Goal: Task Accomplishment & Management: Manage account settings

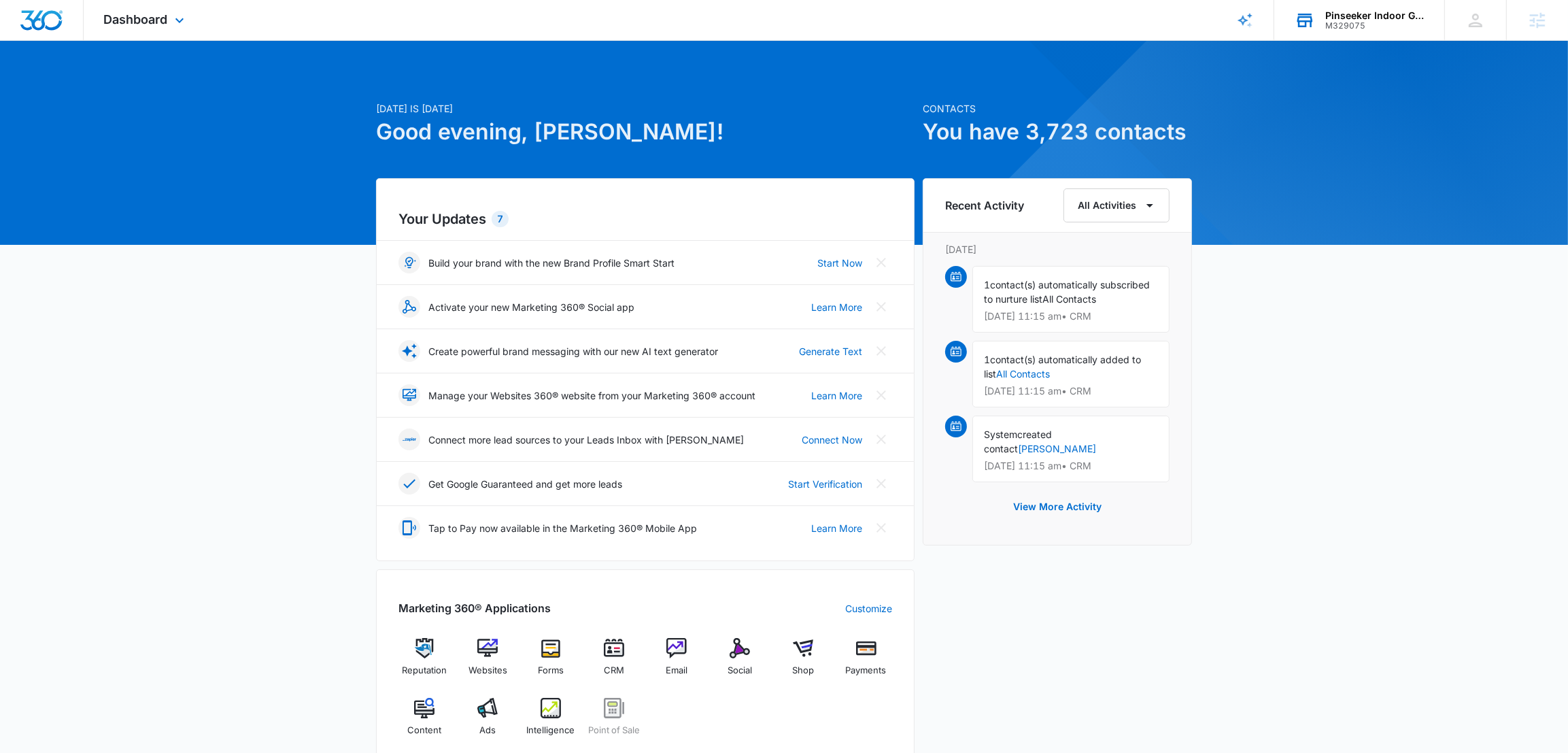
click at [1346, 22] on div "M329075" at bounding box center [1374, 25] width 99 height 9
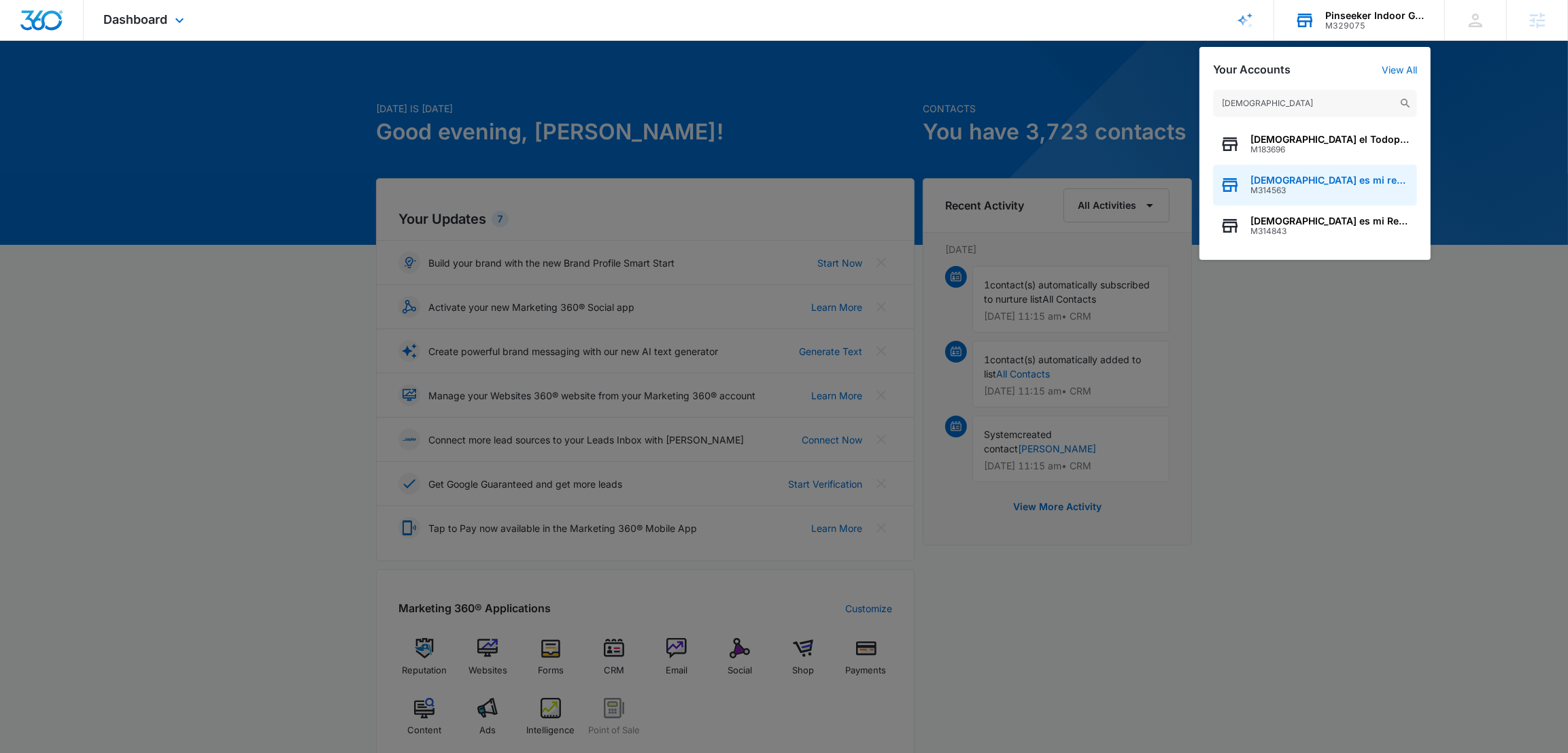
type input "[DEMOGRAPHIC_DATA]"
click at [1272, 186] on span "M314563" at bounding box center [1330, 190] width 160 height 9
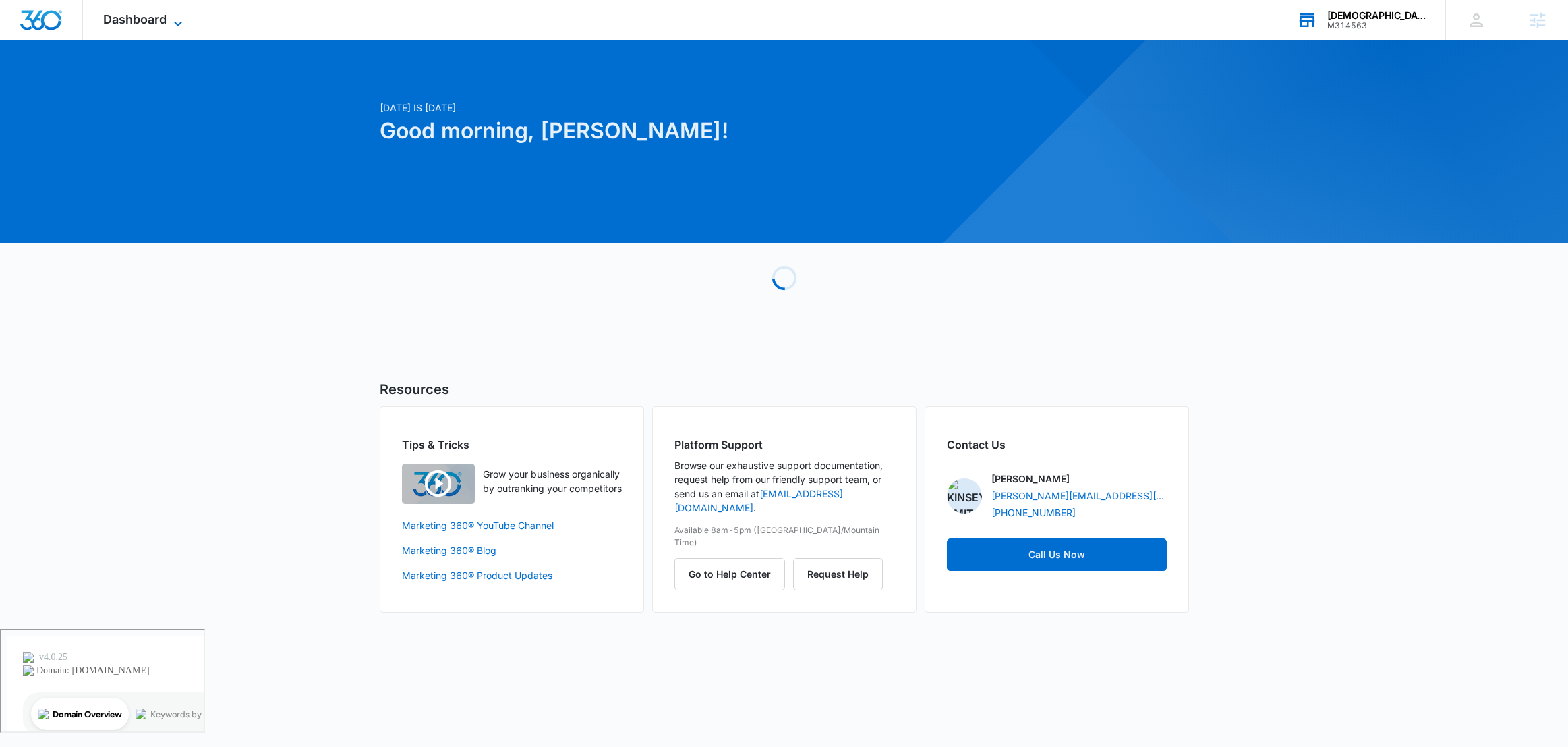
click at [180, 27] on icon at bounding box center [178, 24] width 17 height 17
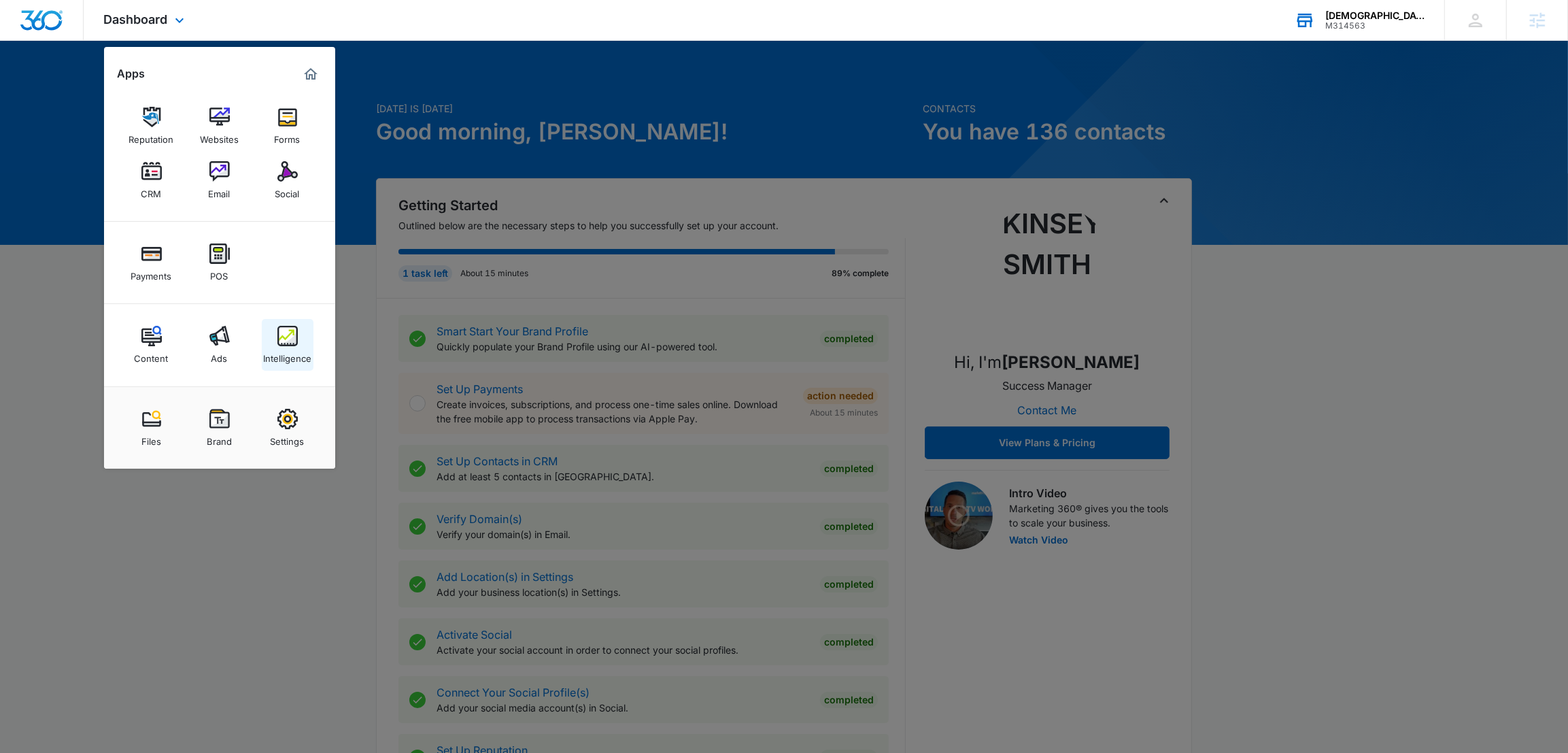
click at [273, 343] on link "Intelligence" at bounding box center [287, 345] width 51 height 52
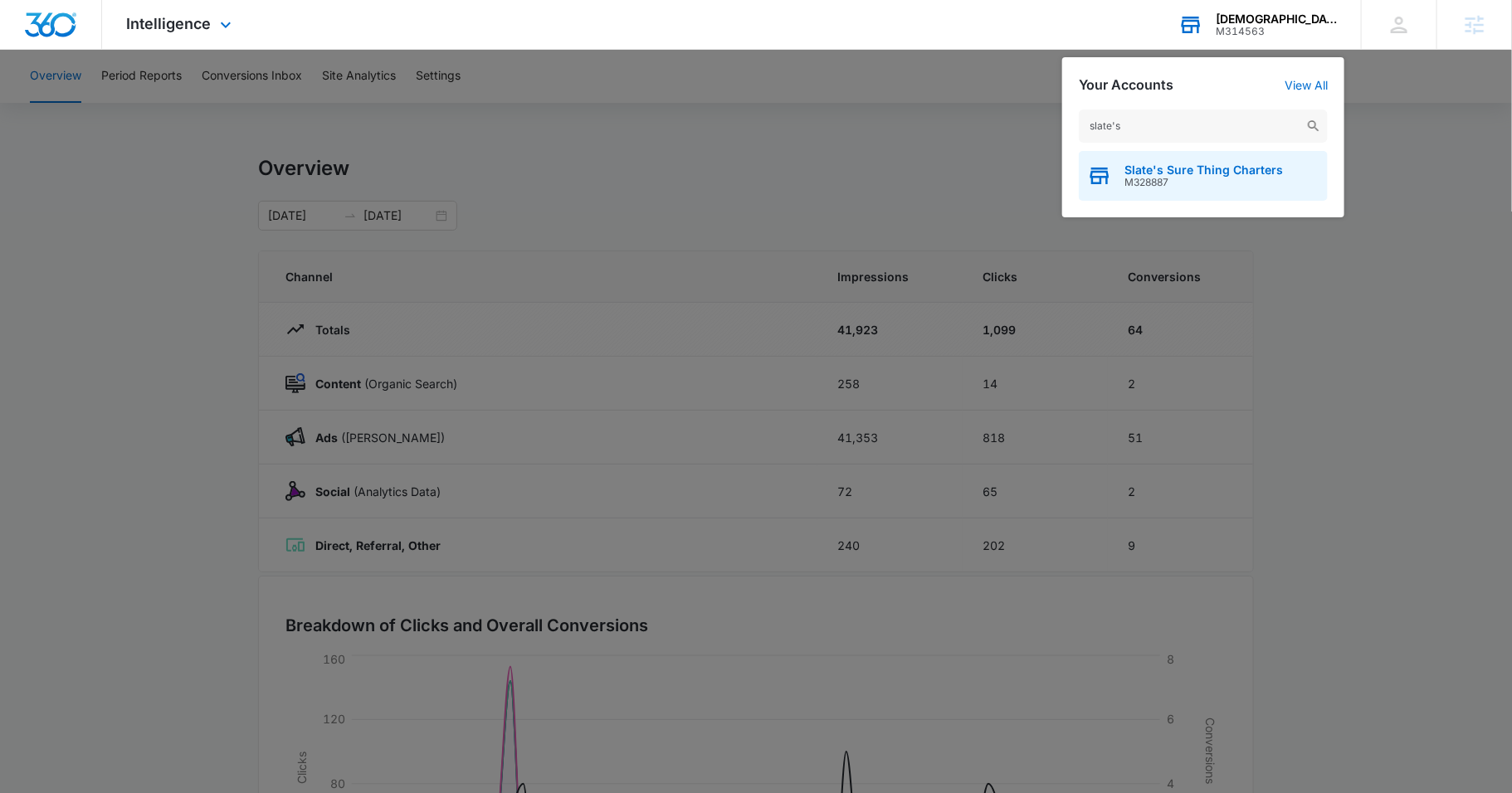
type input "slate's"
click at [1144, 169] on span "Slate's Sure Thing Charters" at bounding box center [1203, 170] width 158 height 13
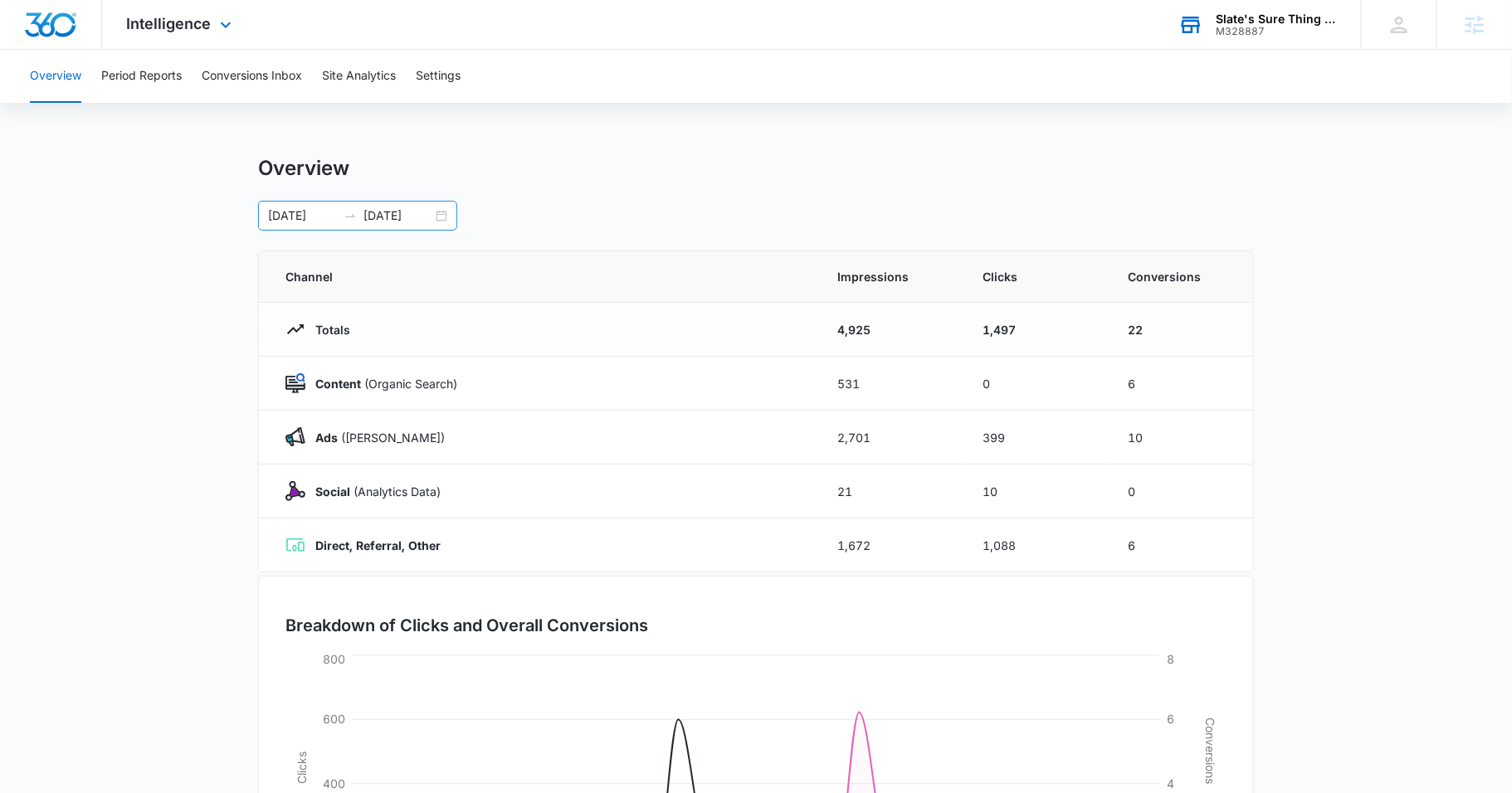
click at [440, 219] on div "07/14/2025 08/13/2025" at bounding box center [358, 216] width 199 height 30
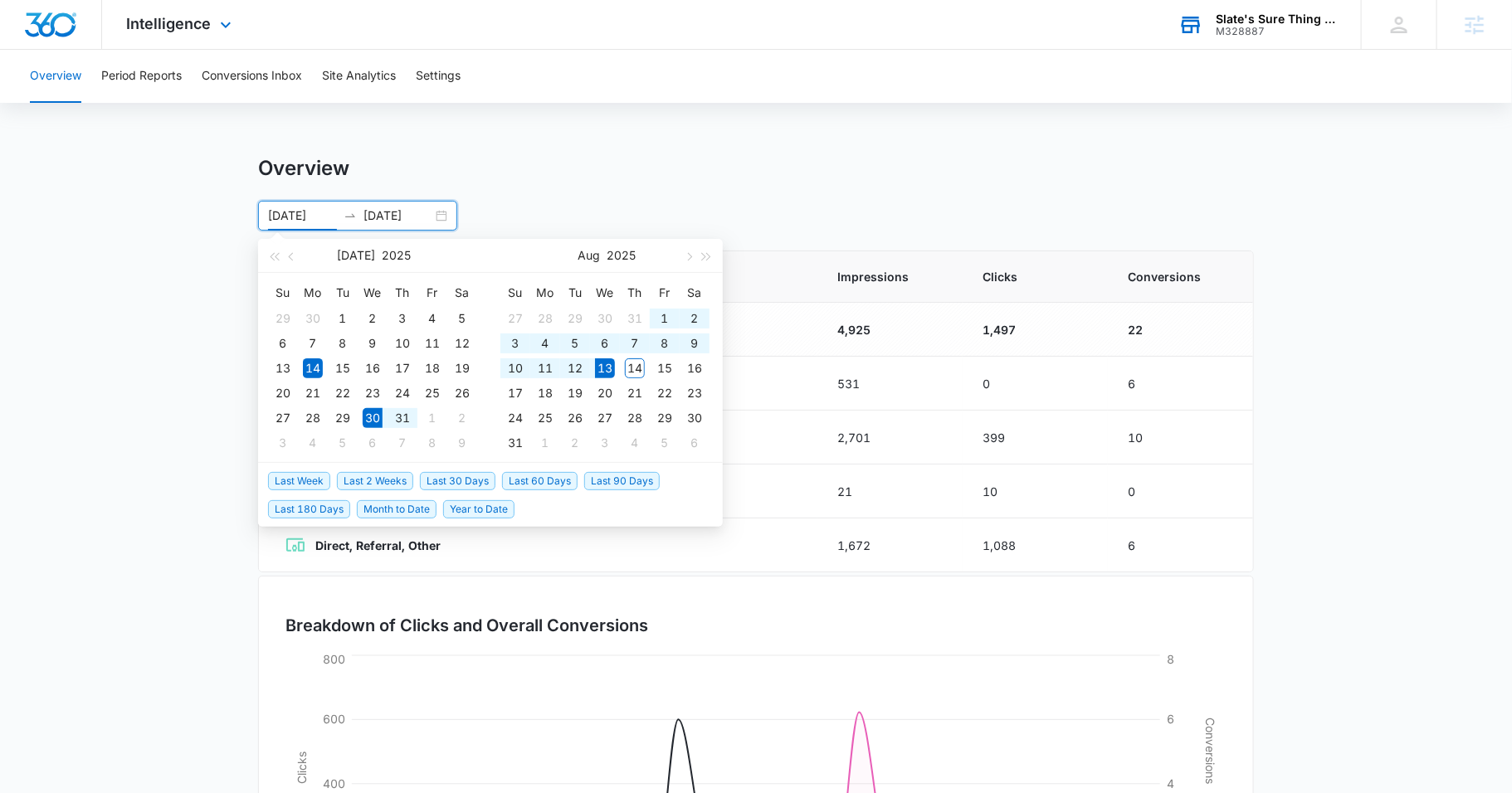
click at [398, 480] on span "Last 2 Weeks" at bounding box center [375, 481] width 76 height 19
type input "07/30/2025"
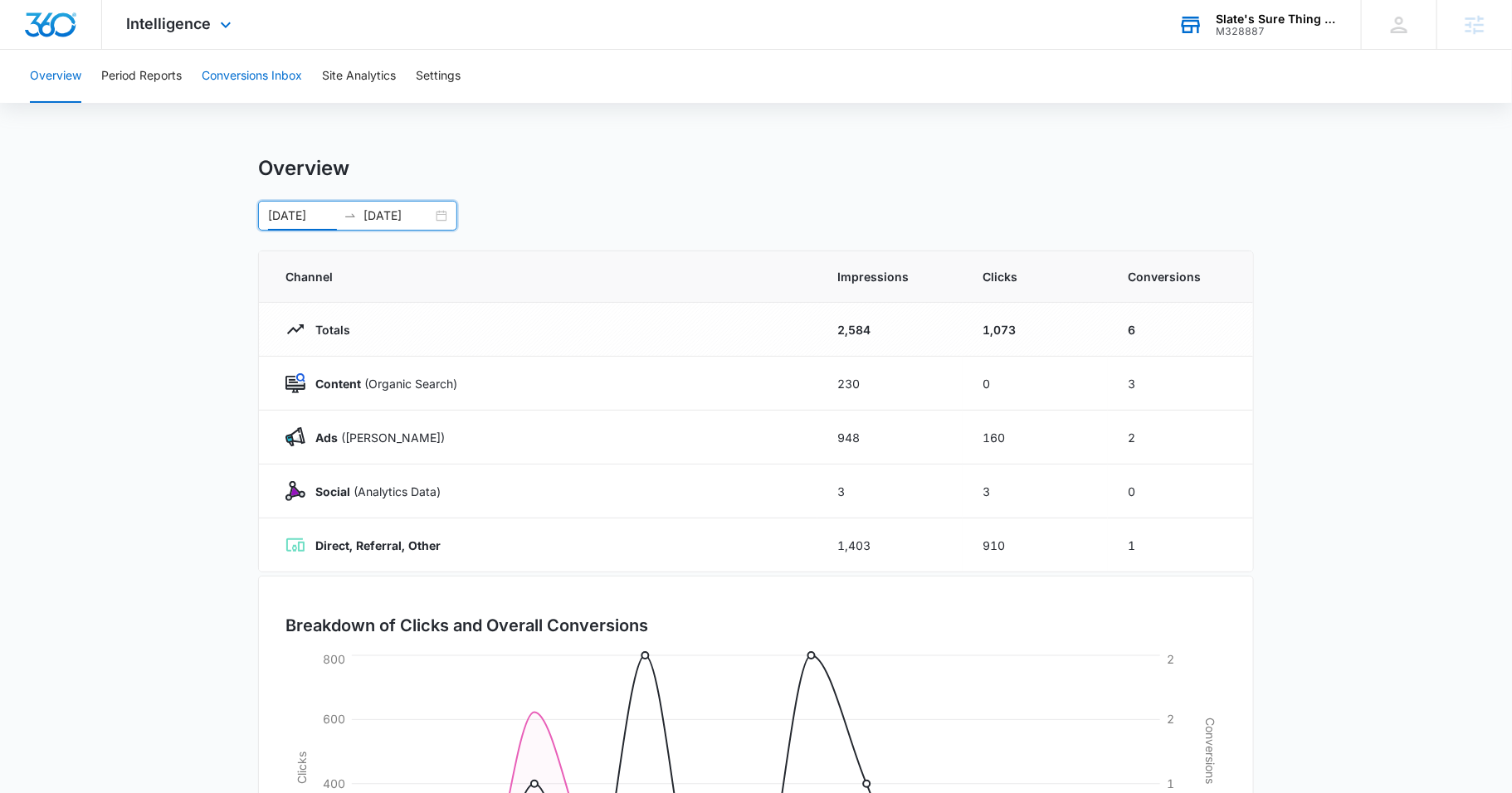
click at [231, 73] on button "Conversions Inbox" at bounding box center [251, 76] width 100 height 53
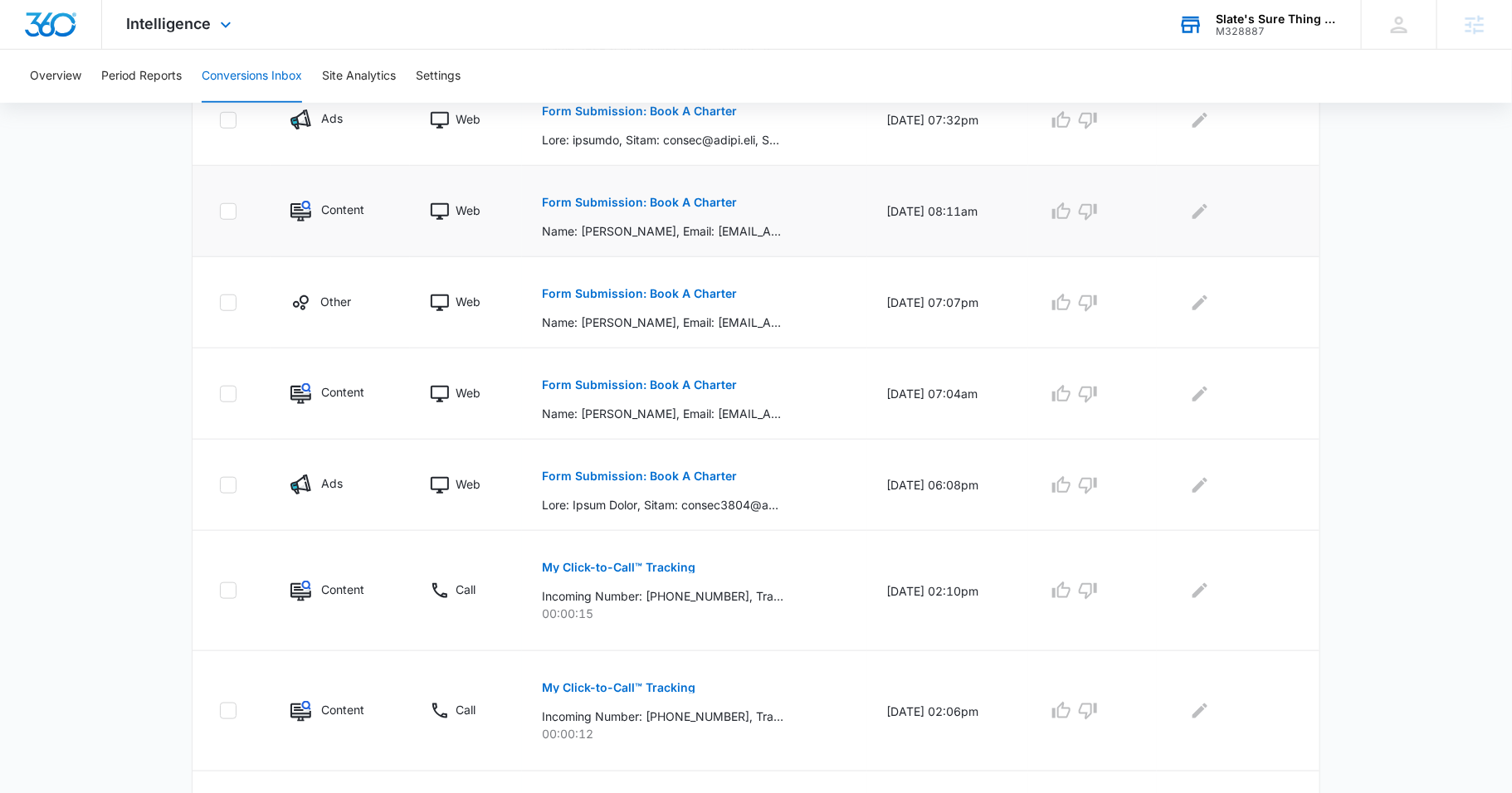
scroll to position [776, 0]
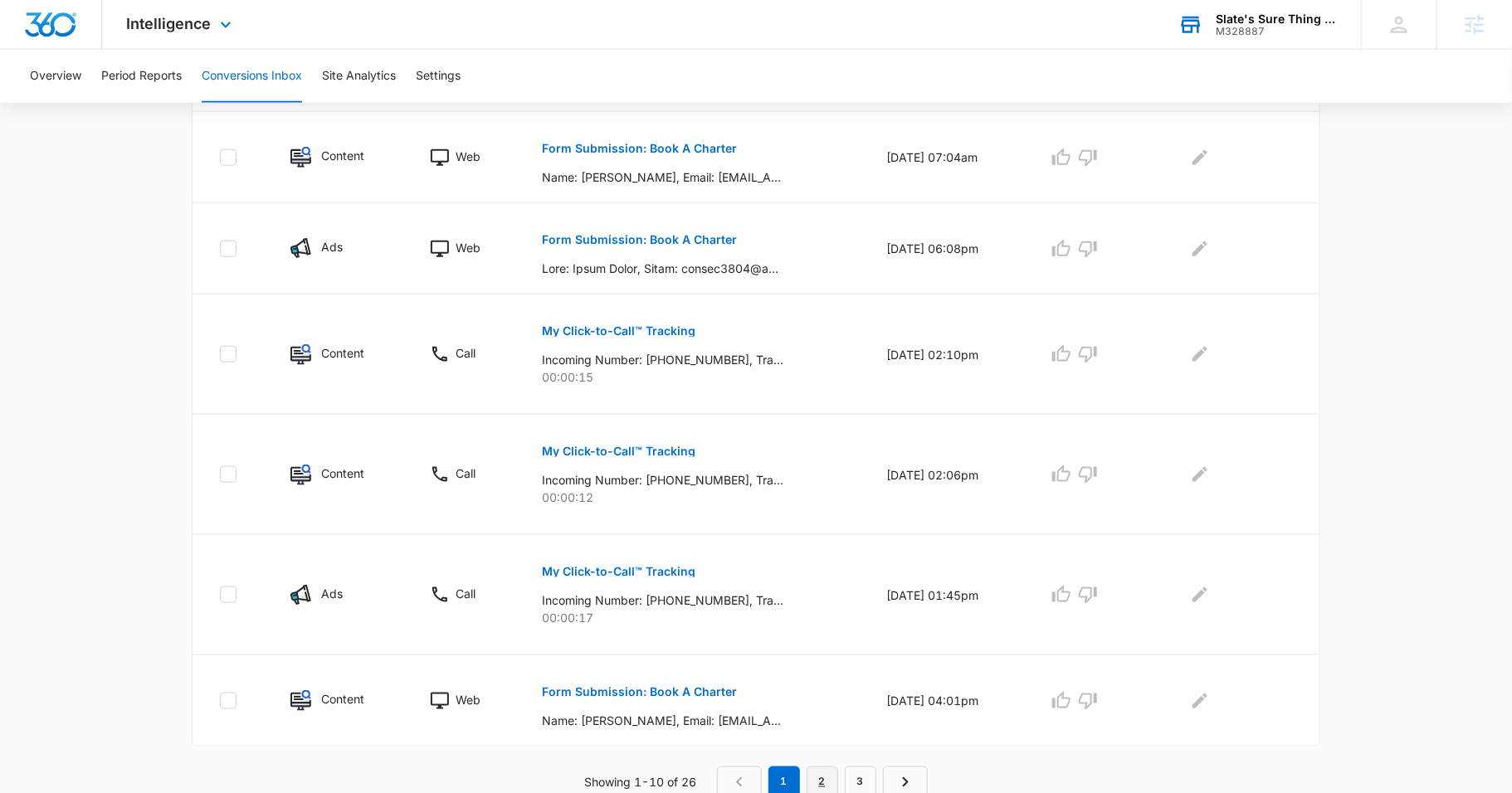
click at [818, 778] on link "2" at bounding box center [822, 782] width 32 height 32
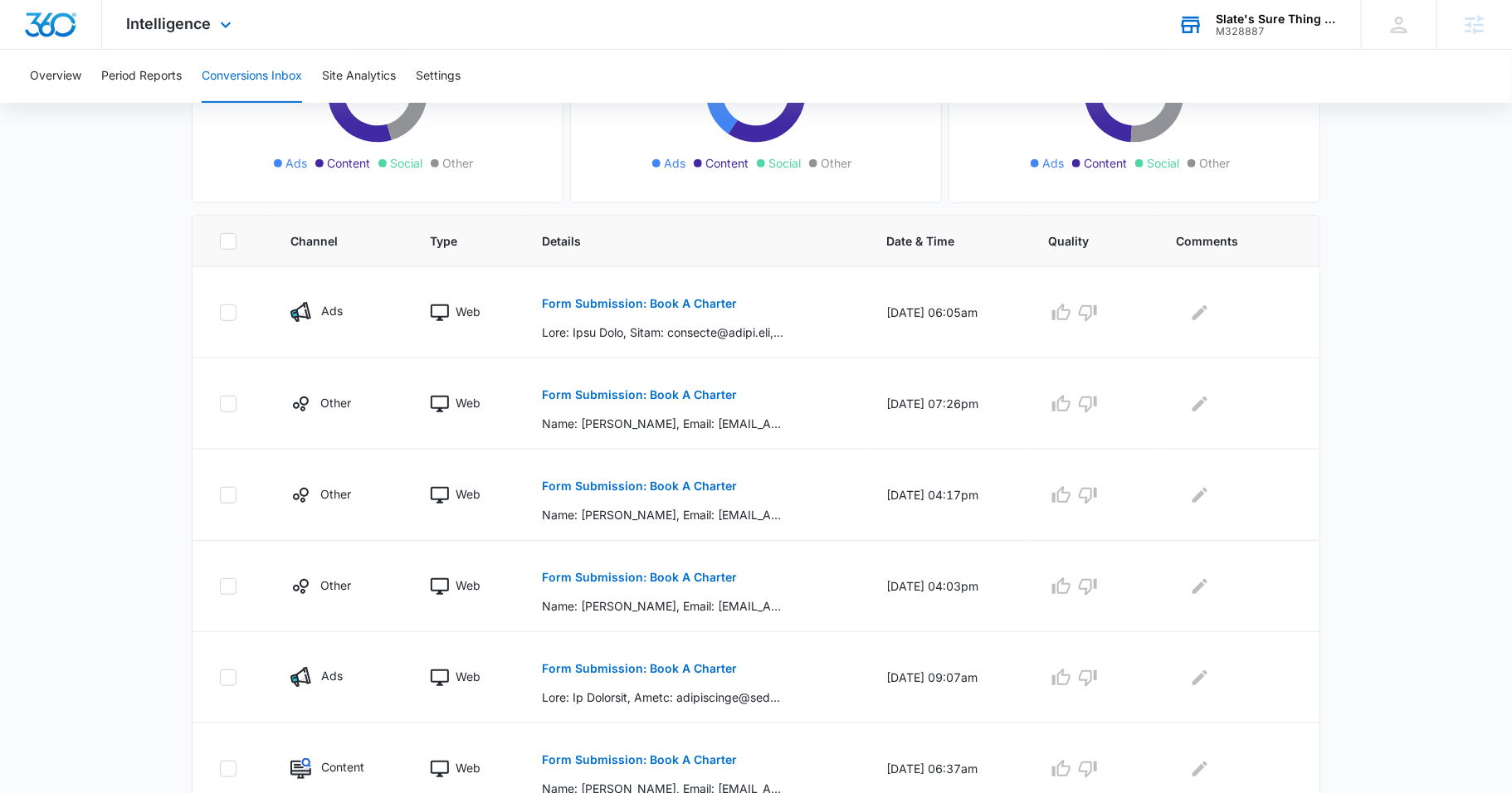
scroll to position [259, 0]
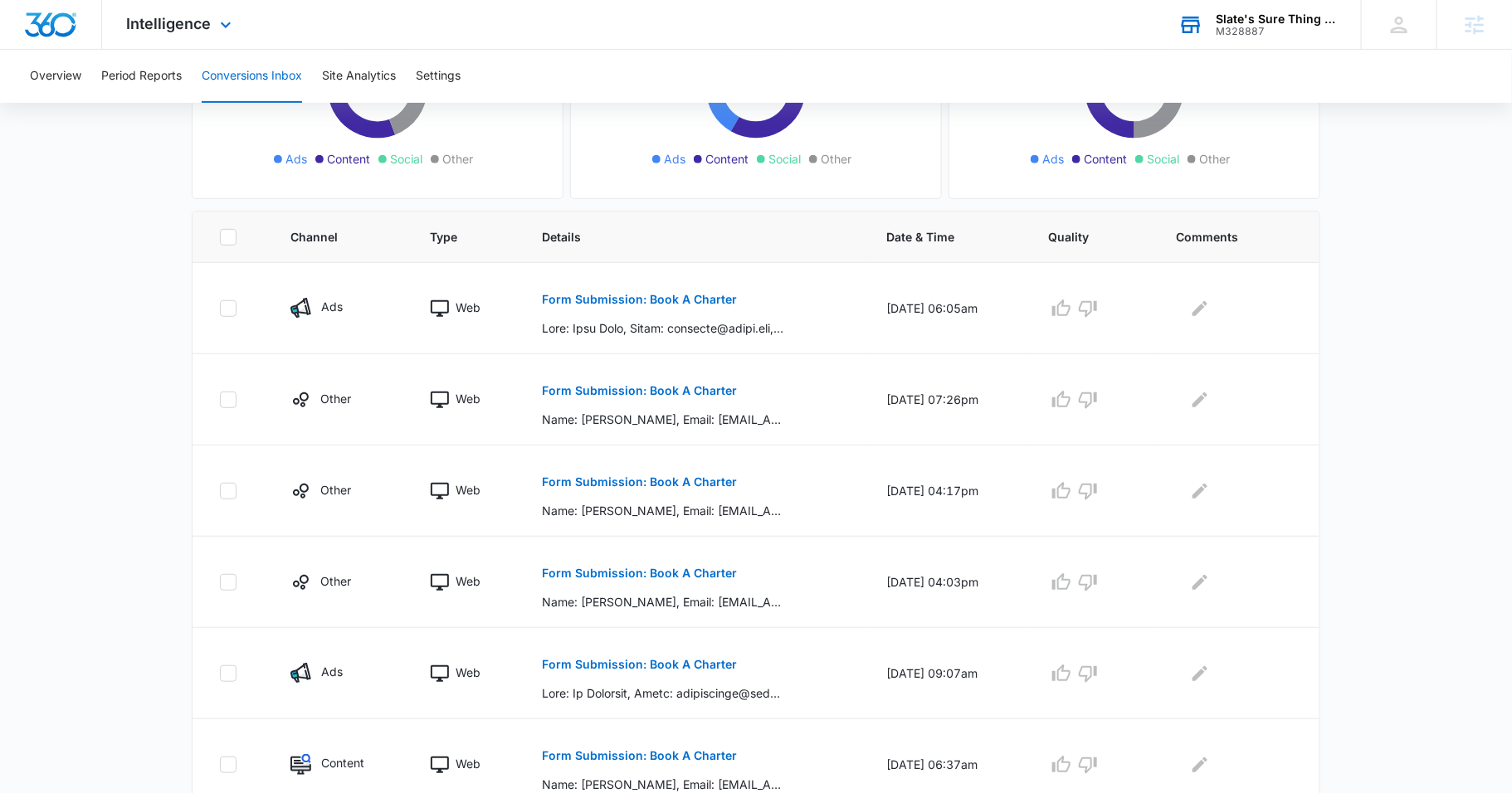
click at [1331, 382] on div "Total Conversions: 26 Ads Content Social Other From Calls: 6 Ads Content Social…" at bounding box center [756, 605] width 1162 height 1361
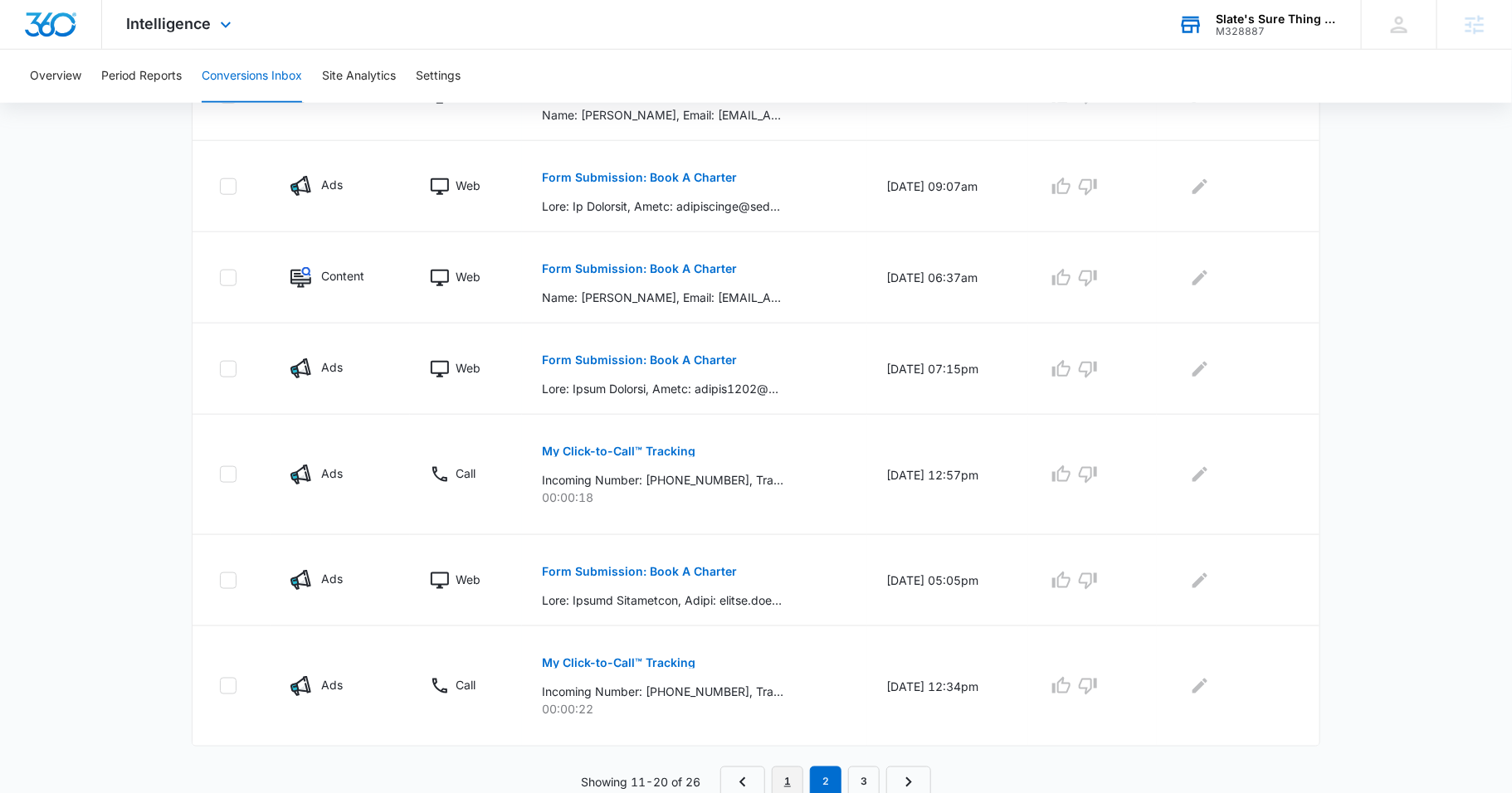
click at [786, 777] on link "1" at bounding box center [788, 782] width 32 height 32
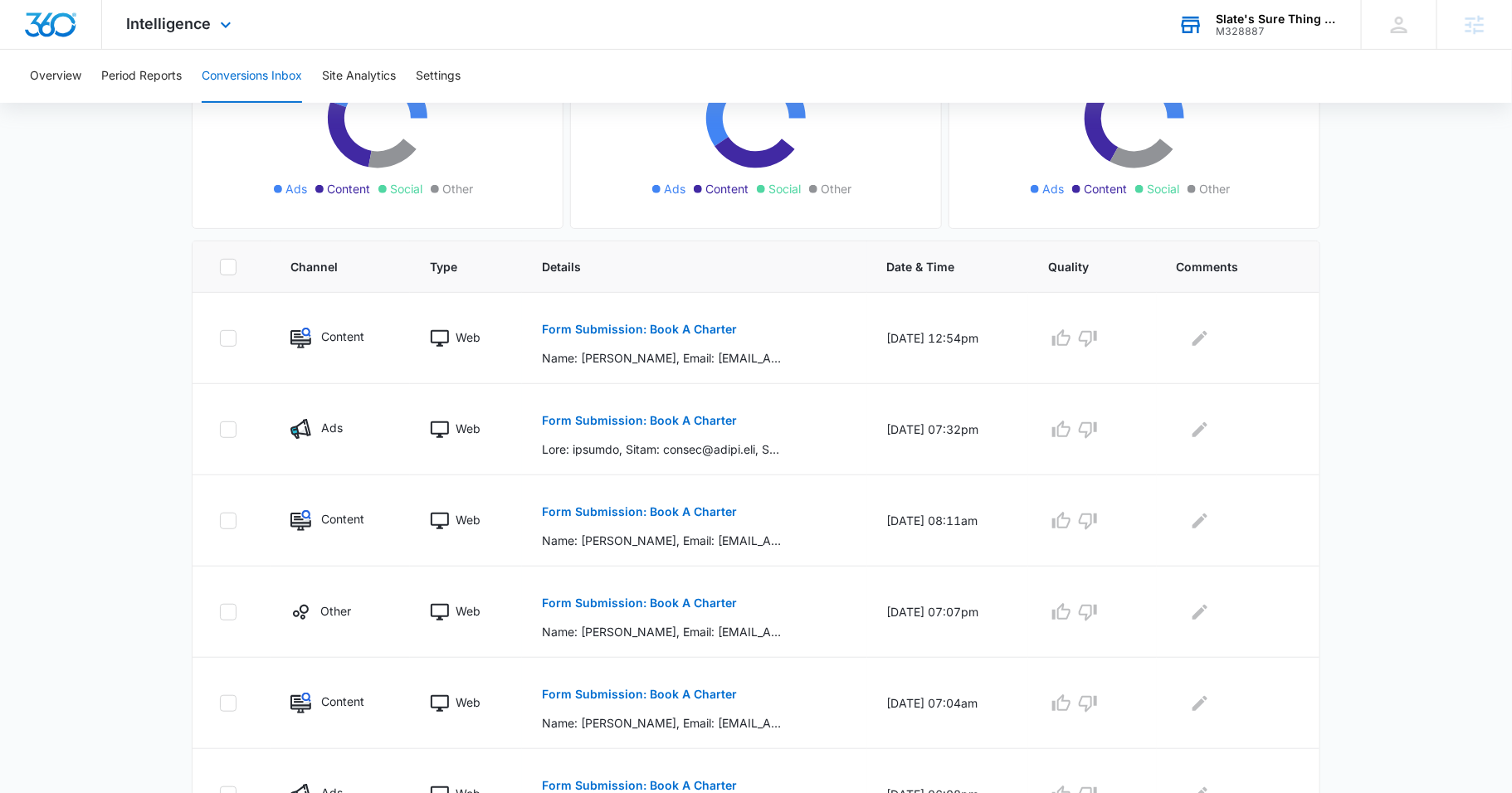
scroll to position [250, 0]
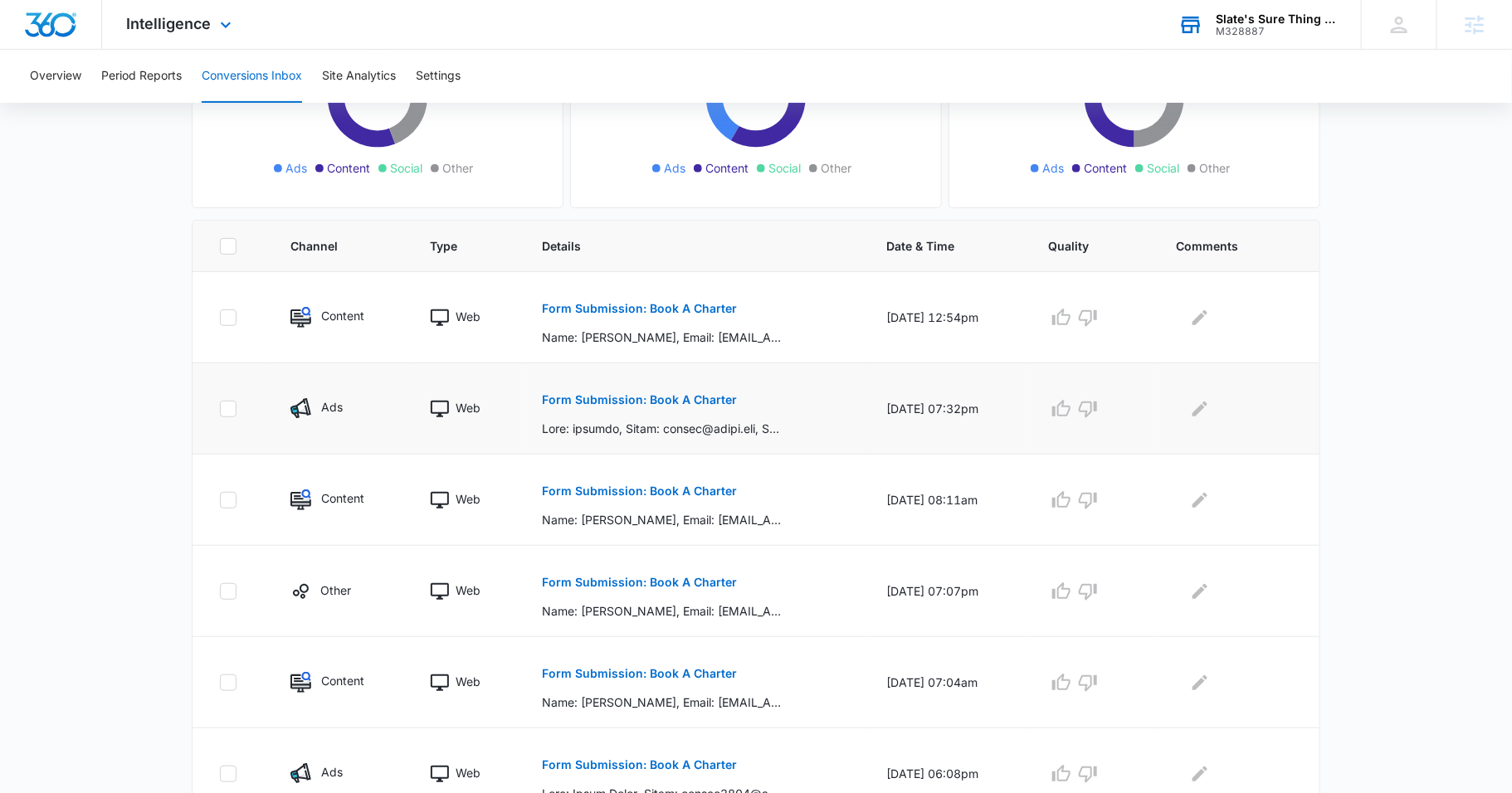
click at [673, 386] on button "Form Submission: Book A Charter" at bounding box center [639, 399] width 195 height 40
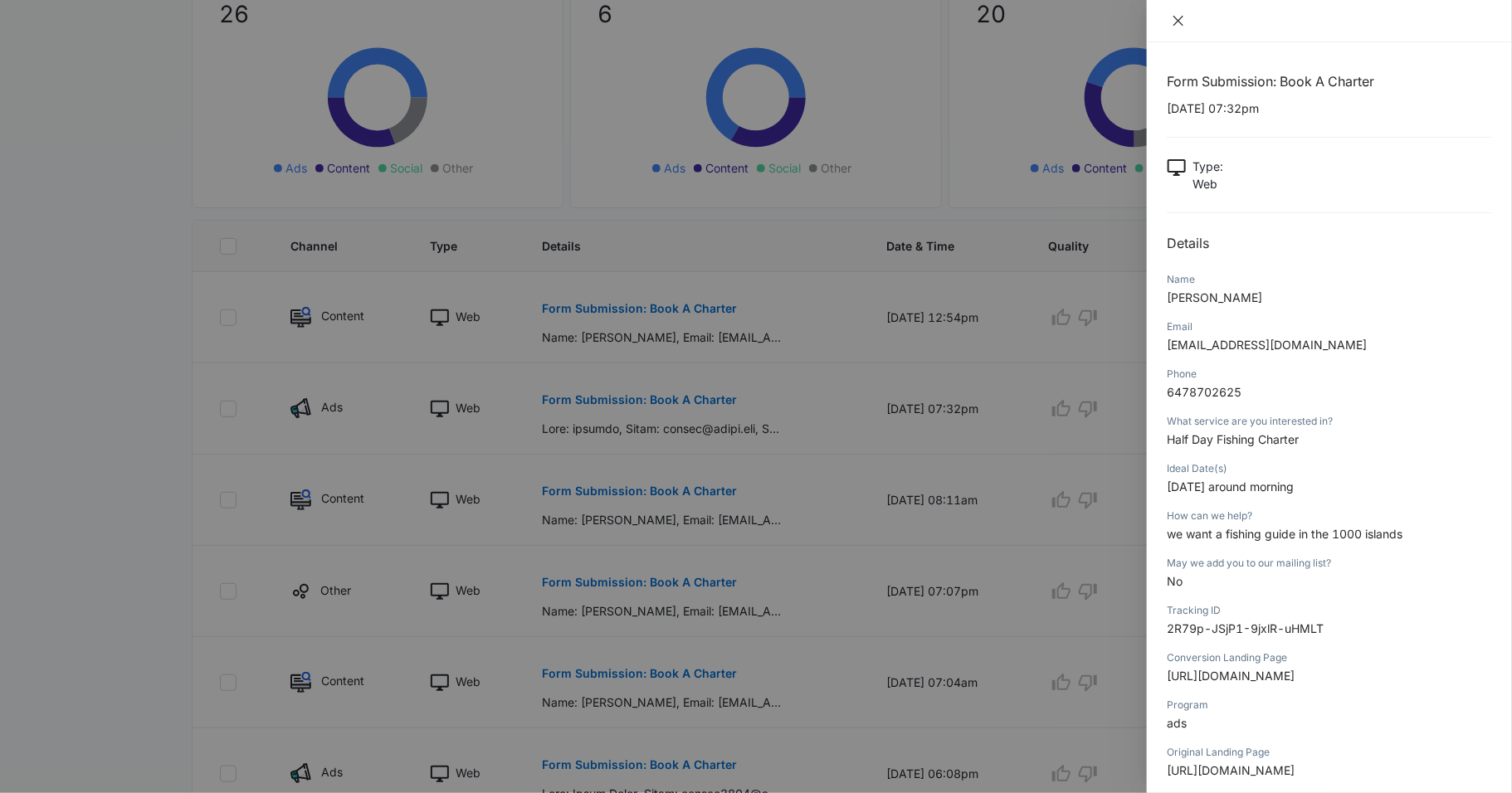
click at [1177, 20] on icon "close" at bounding box center [1178, 20] width 13 height 13
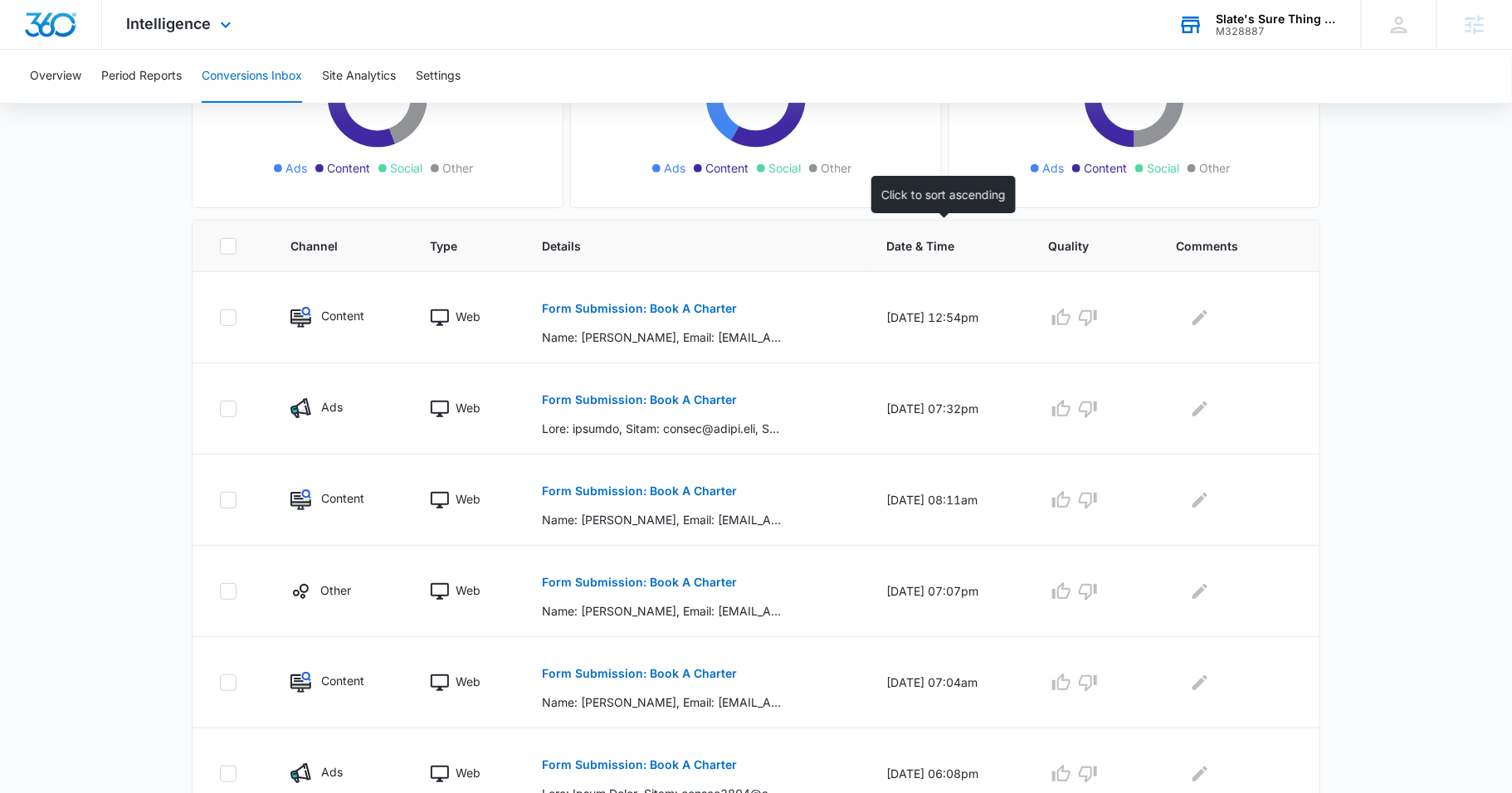
scroll to position [354, 0]
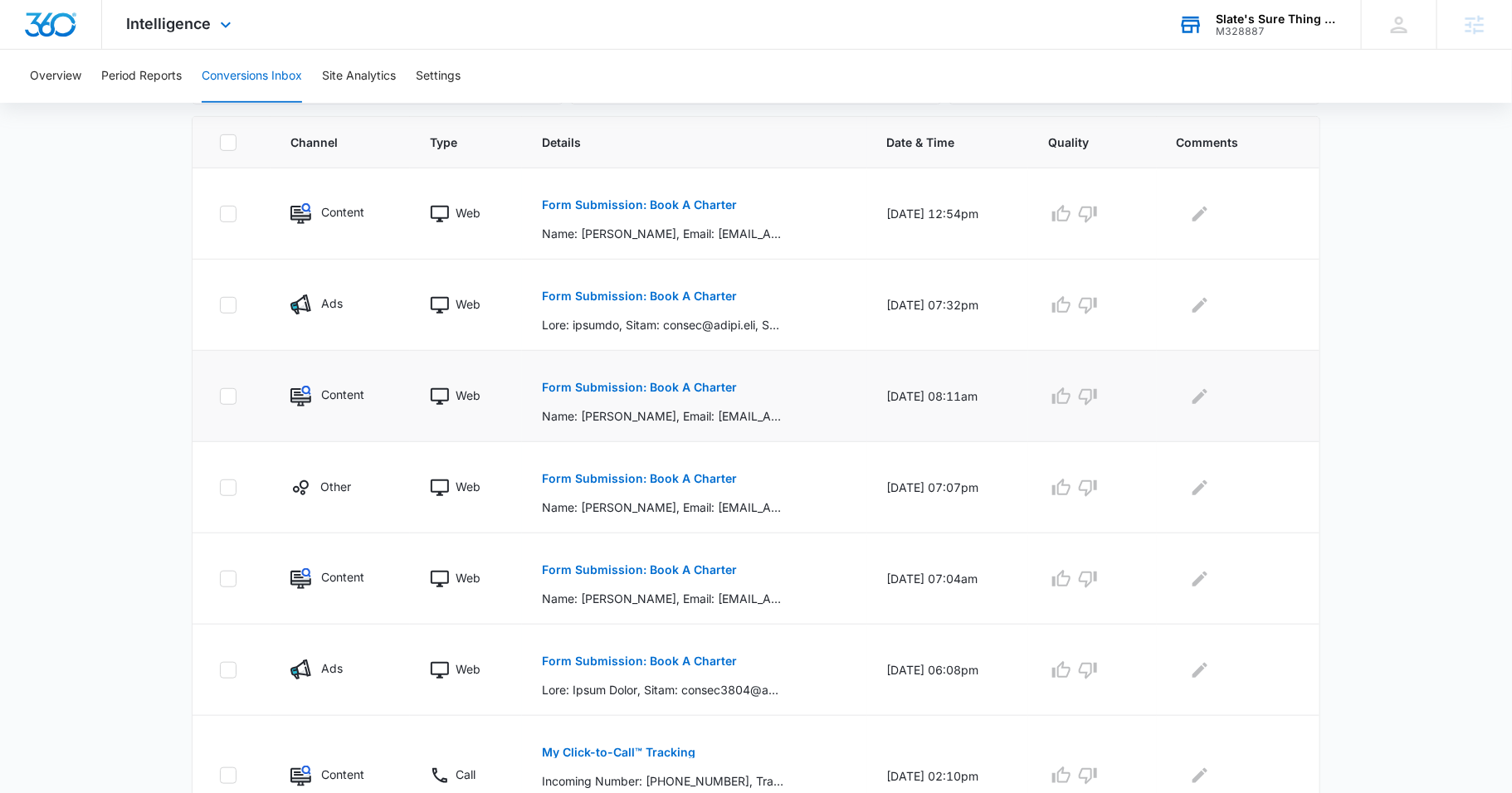
click at [687, 373] on button "Form Submission: Book A Charter" at bounding box center [639, 387] width 195 height 40
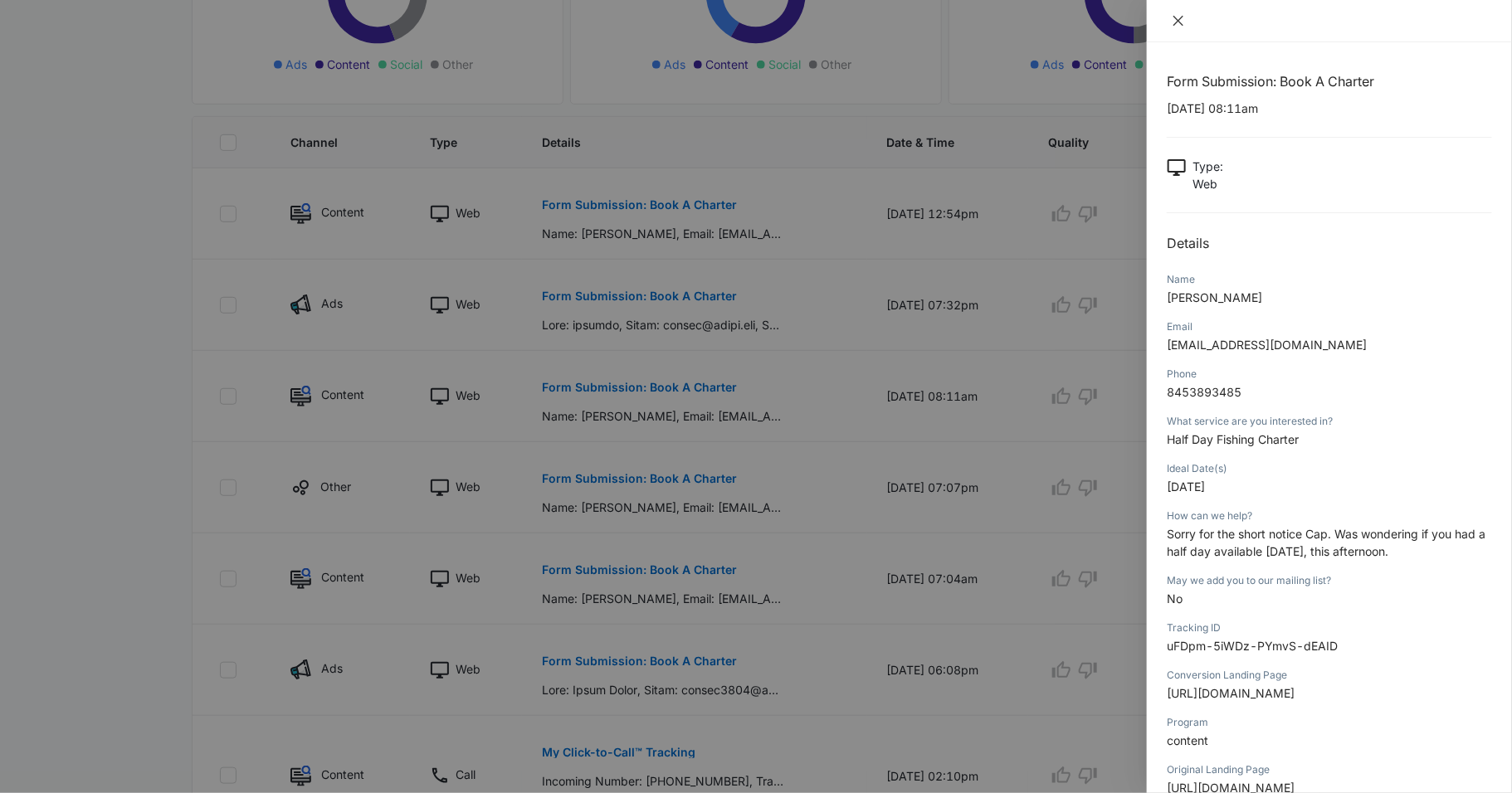
click at [1182, 22] on icon "close" at bounding box center [1178, 20] width 13 height 13
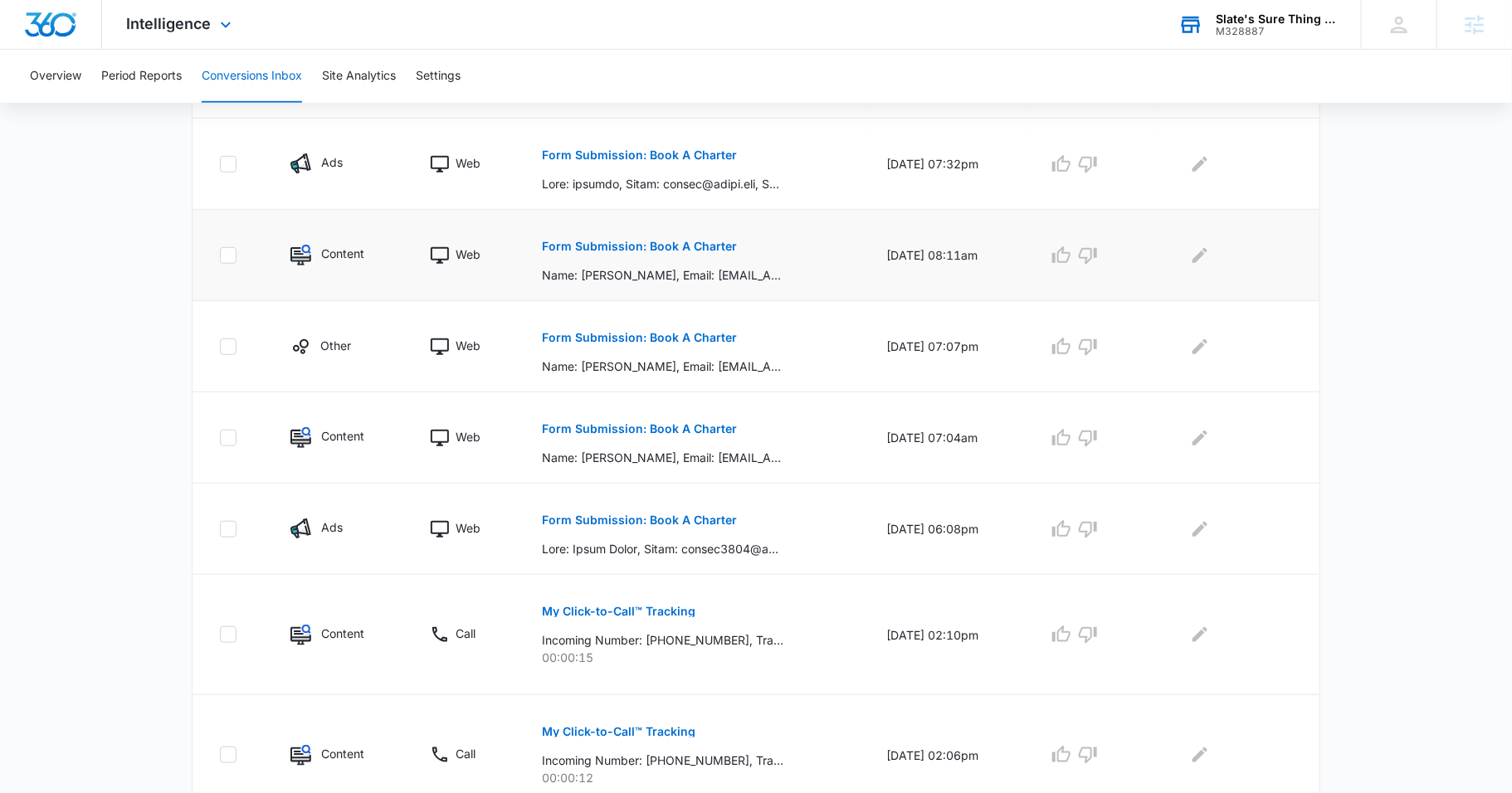
scroll to position [508, 0]
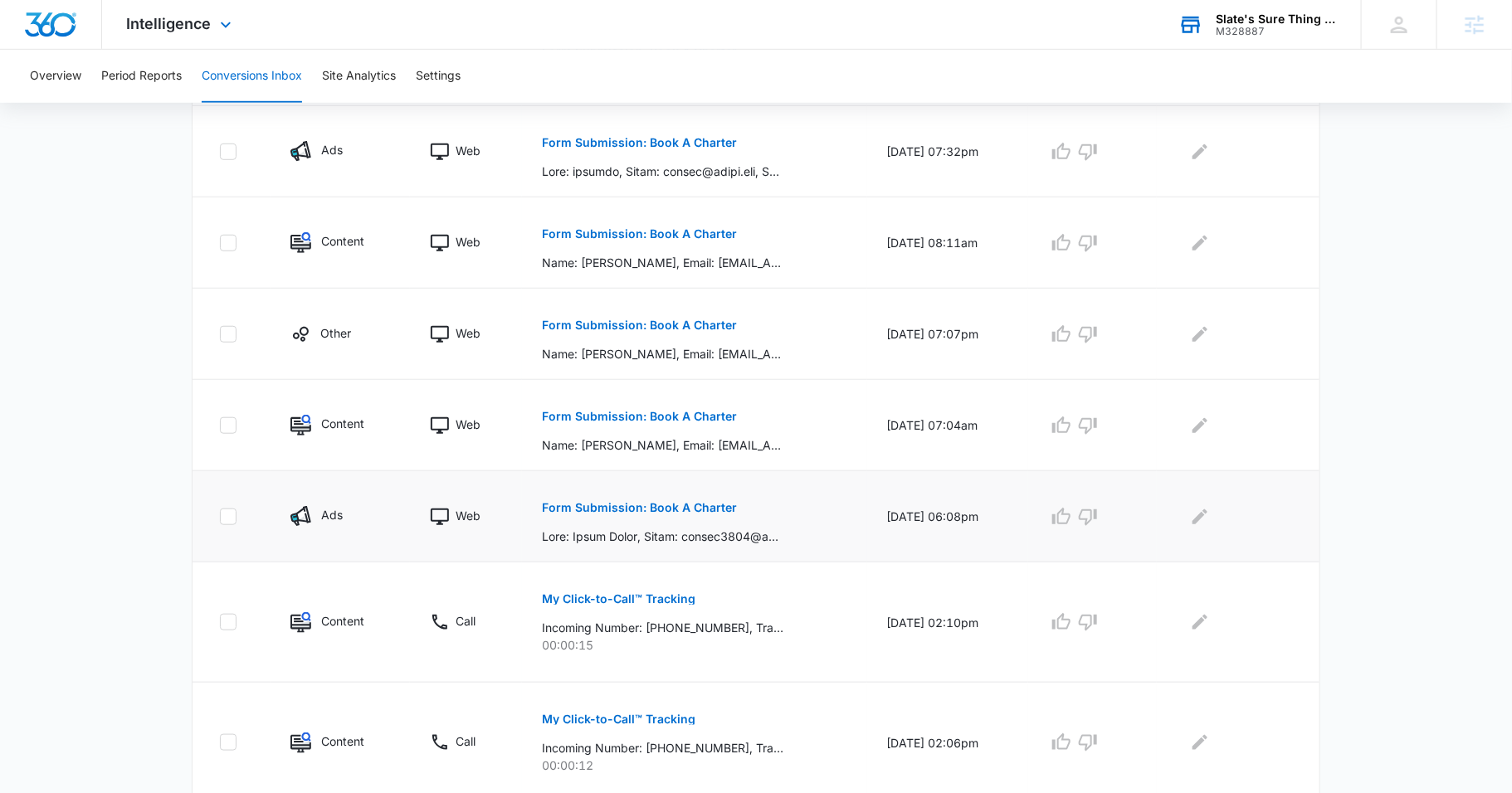
click at [655, 511] on button "Form Submission: Book A Charter" at bounding box center [639, 507] width 195 height 40
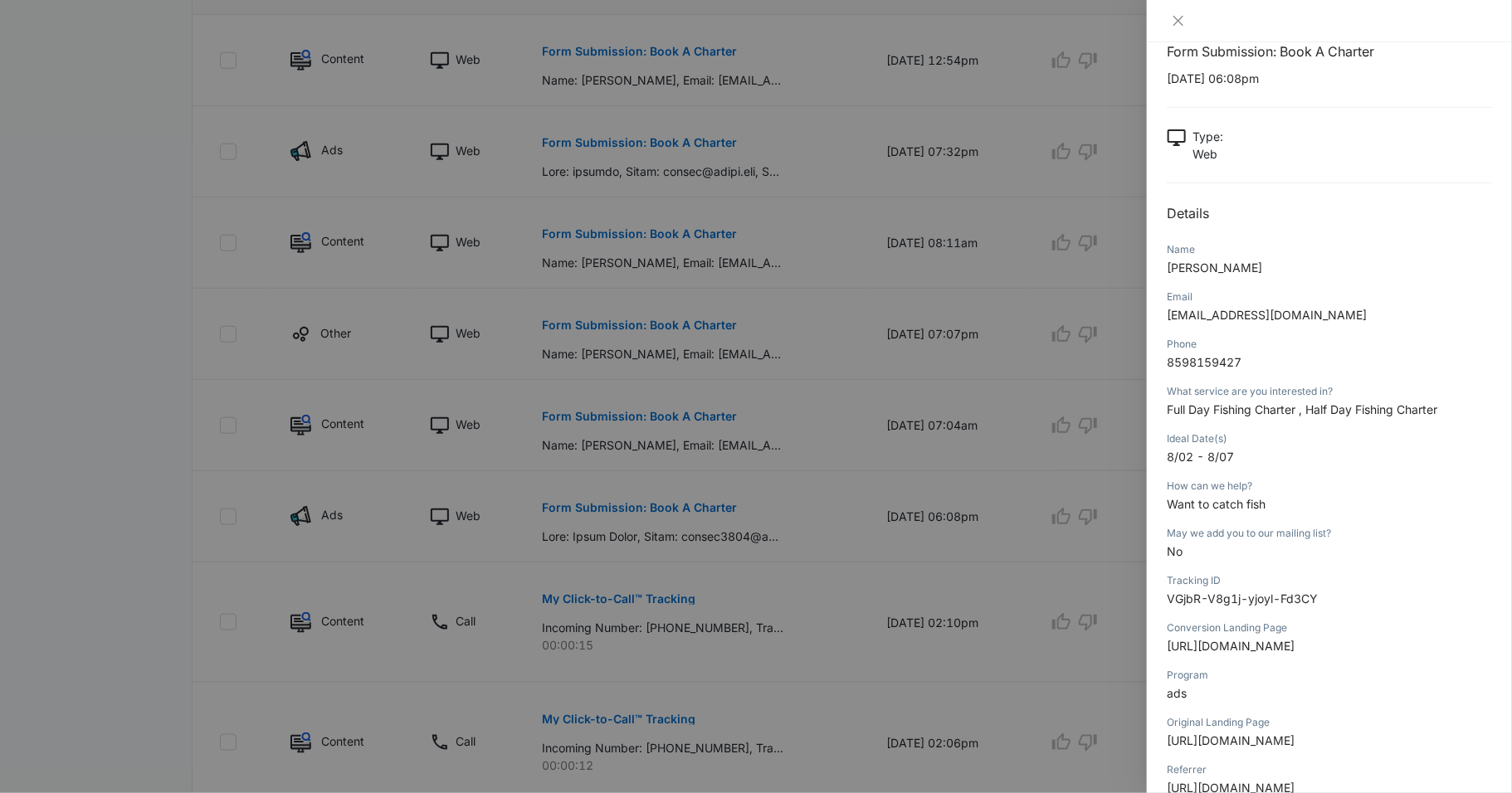
scroll to position [40, 0]
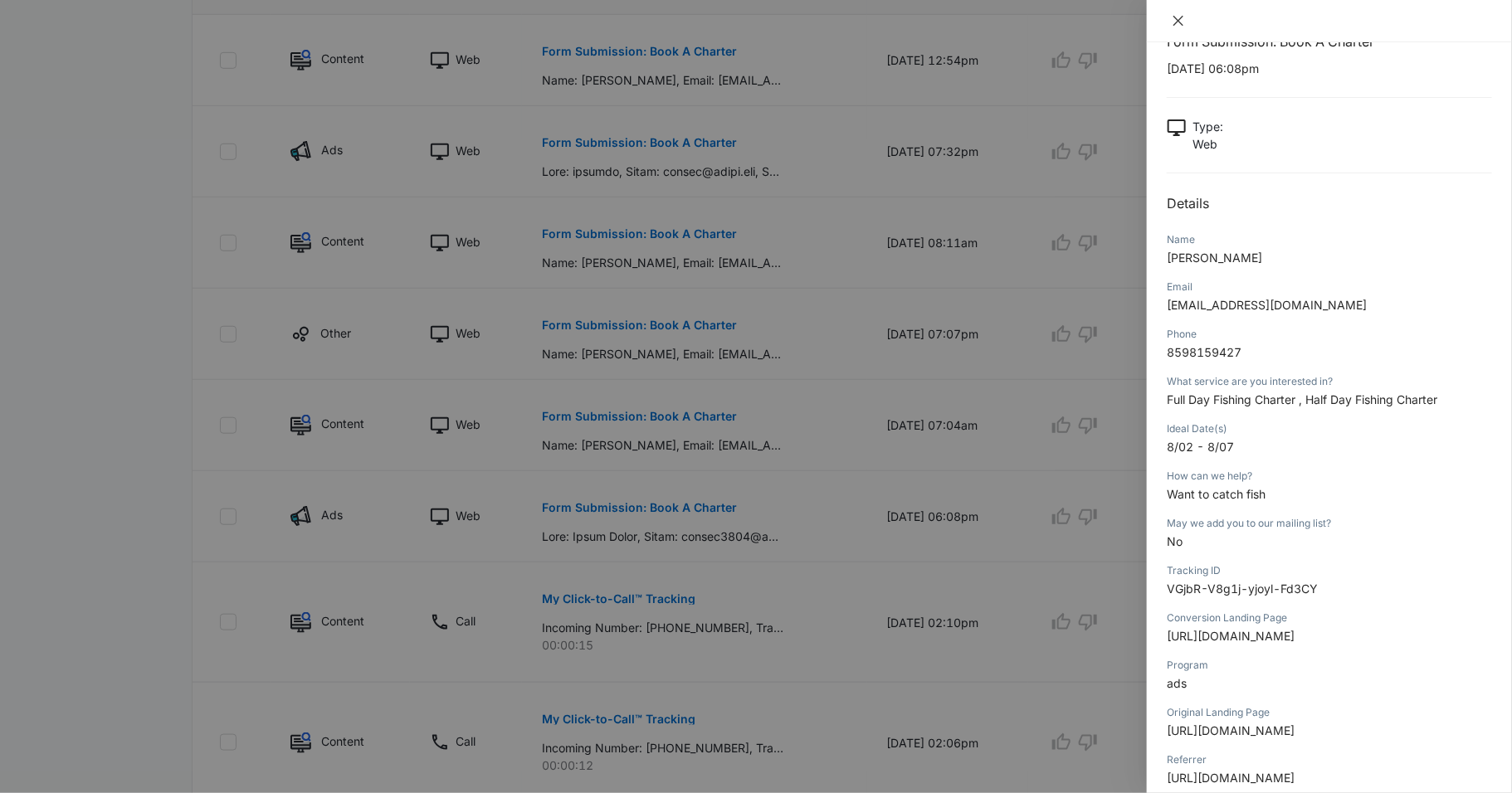
click at [1176, 20] on icon "close" at bounding box center [1178, 20] width 13 height 13
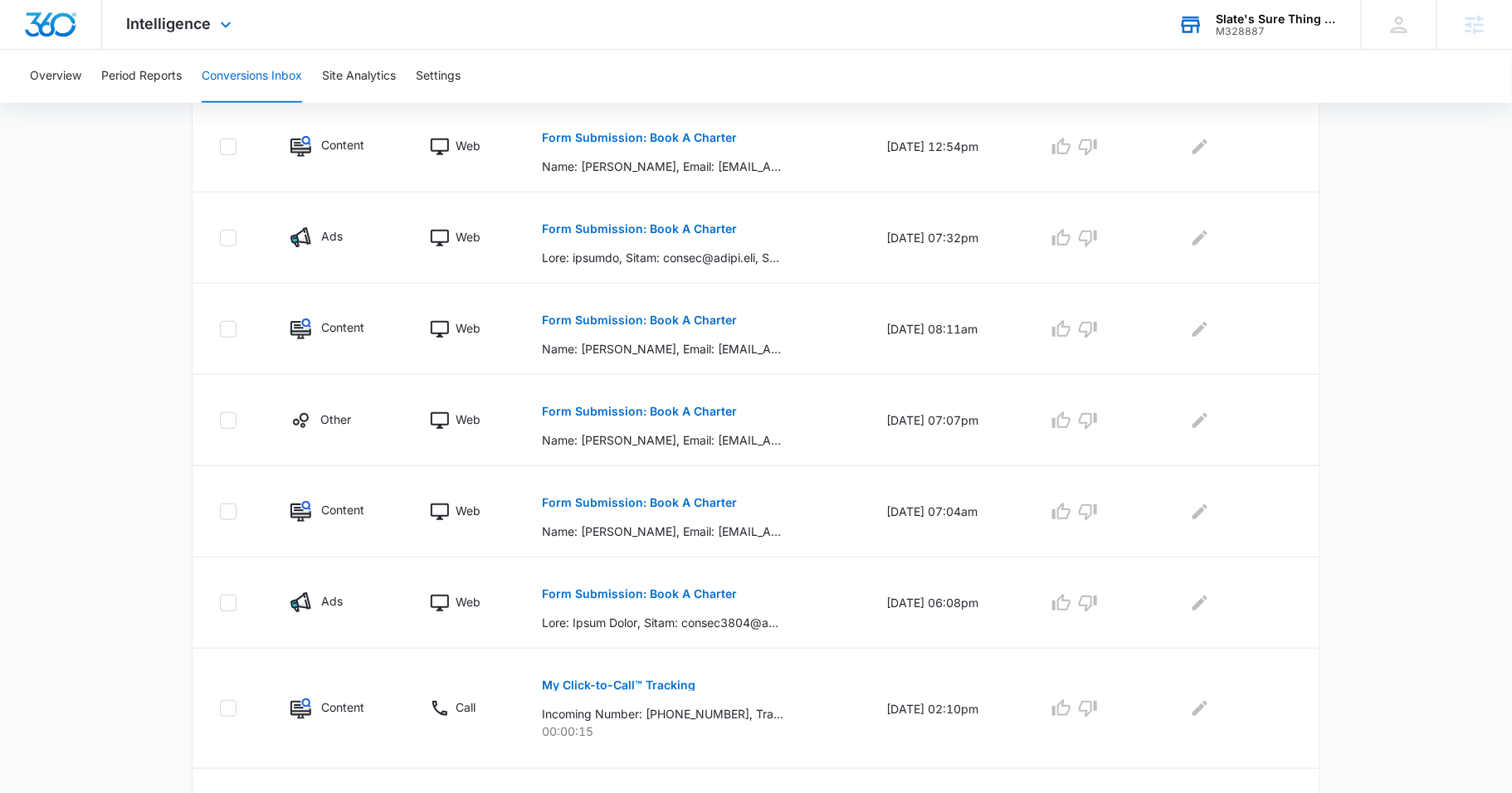
scroll to position [409, 0]
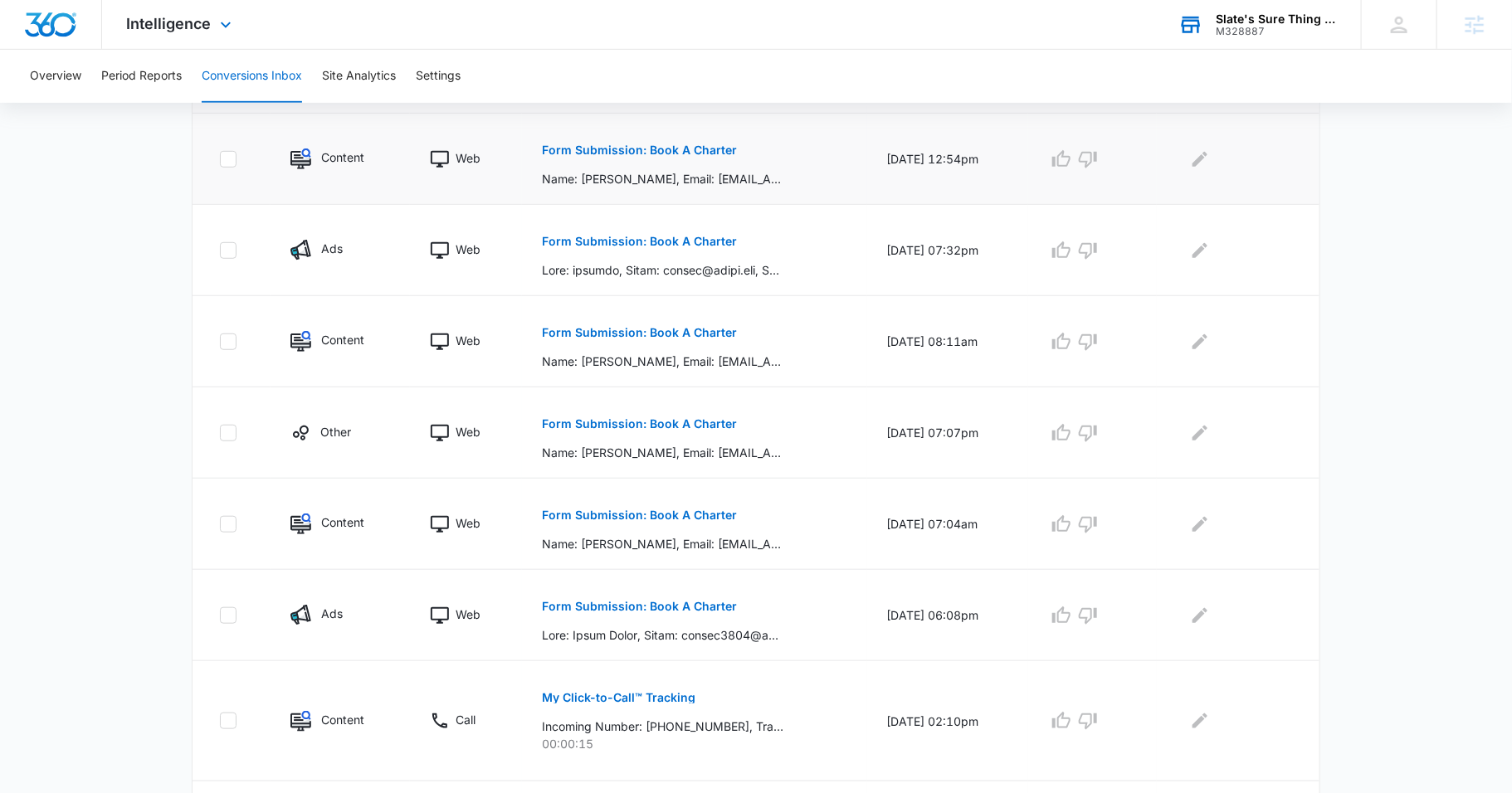
click at [667, 151] on p "Form Submission: Book A Charter" at bounding box center [639, 150] width 195 height 12
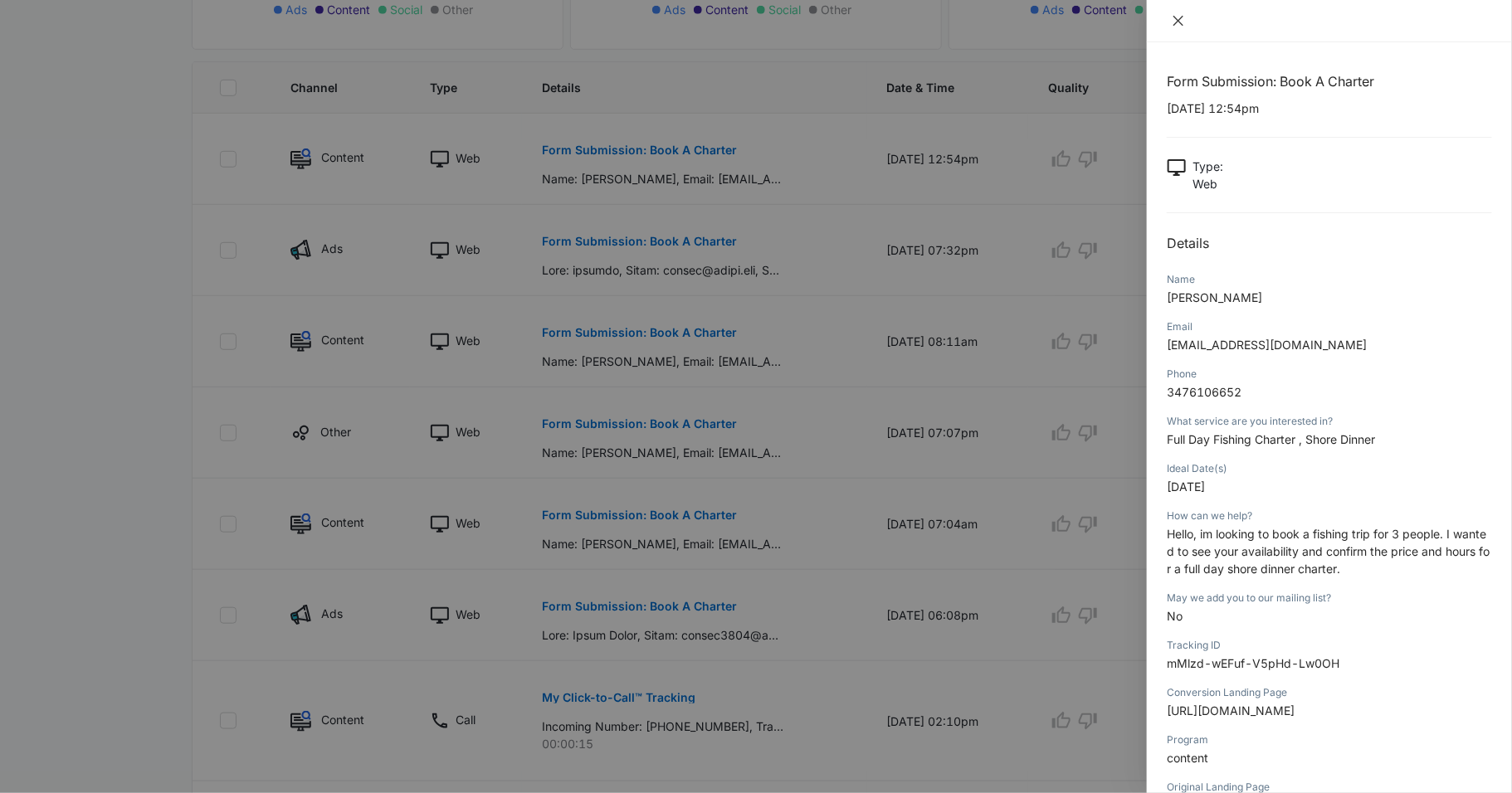
click at [1177, 21] on icon "close" at bounding box center [1178, 20] width 13 height 13
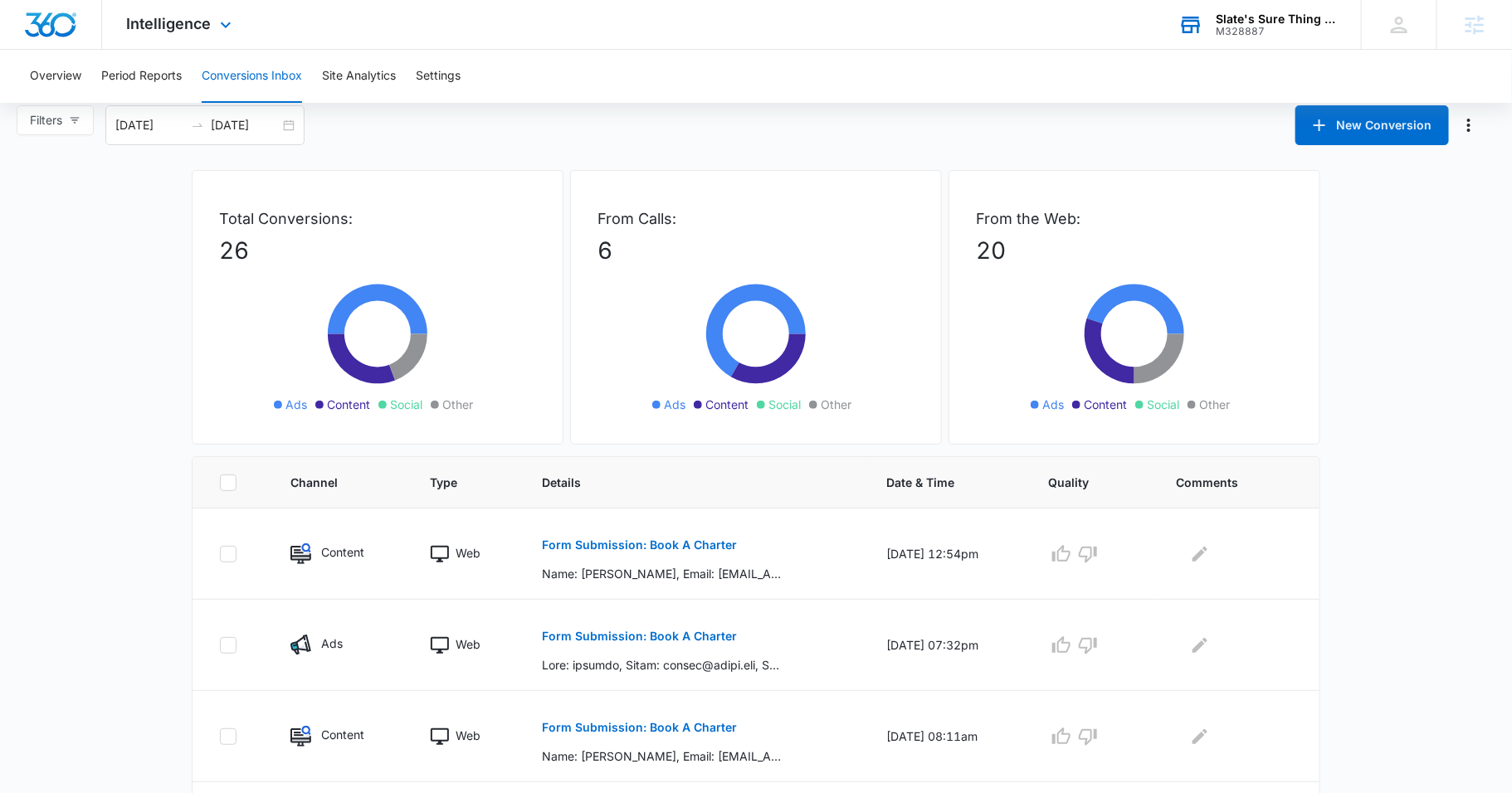
scroll to position [0, 0]
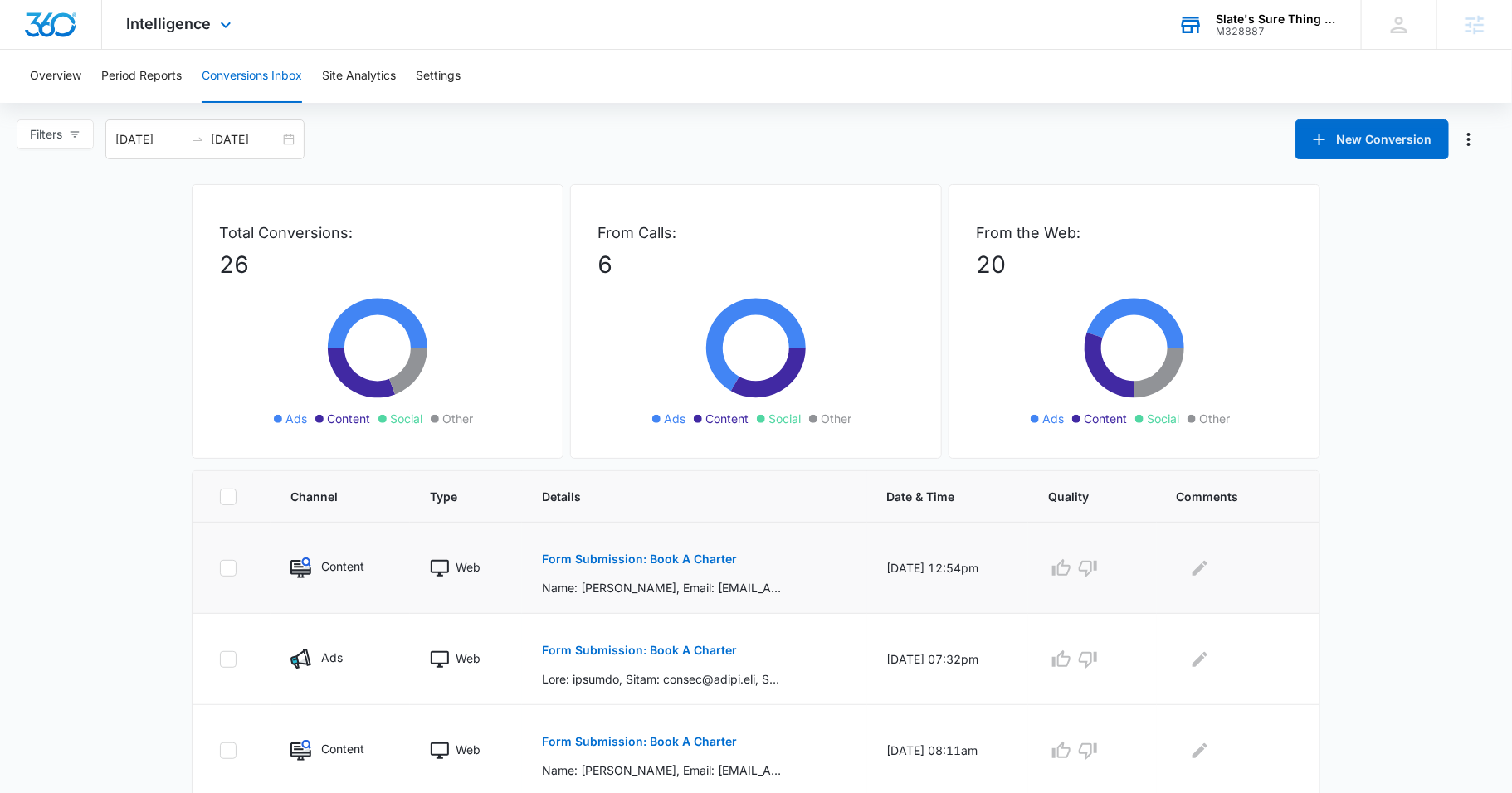
click at [605, 553] on p "Form Submission: Book A Charter" at bounding box center [639, 558] width 195 height 12
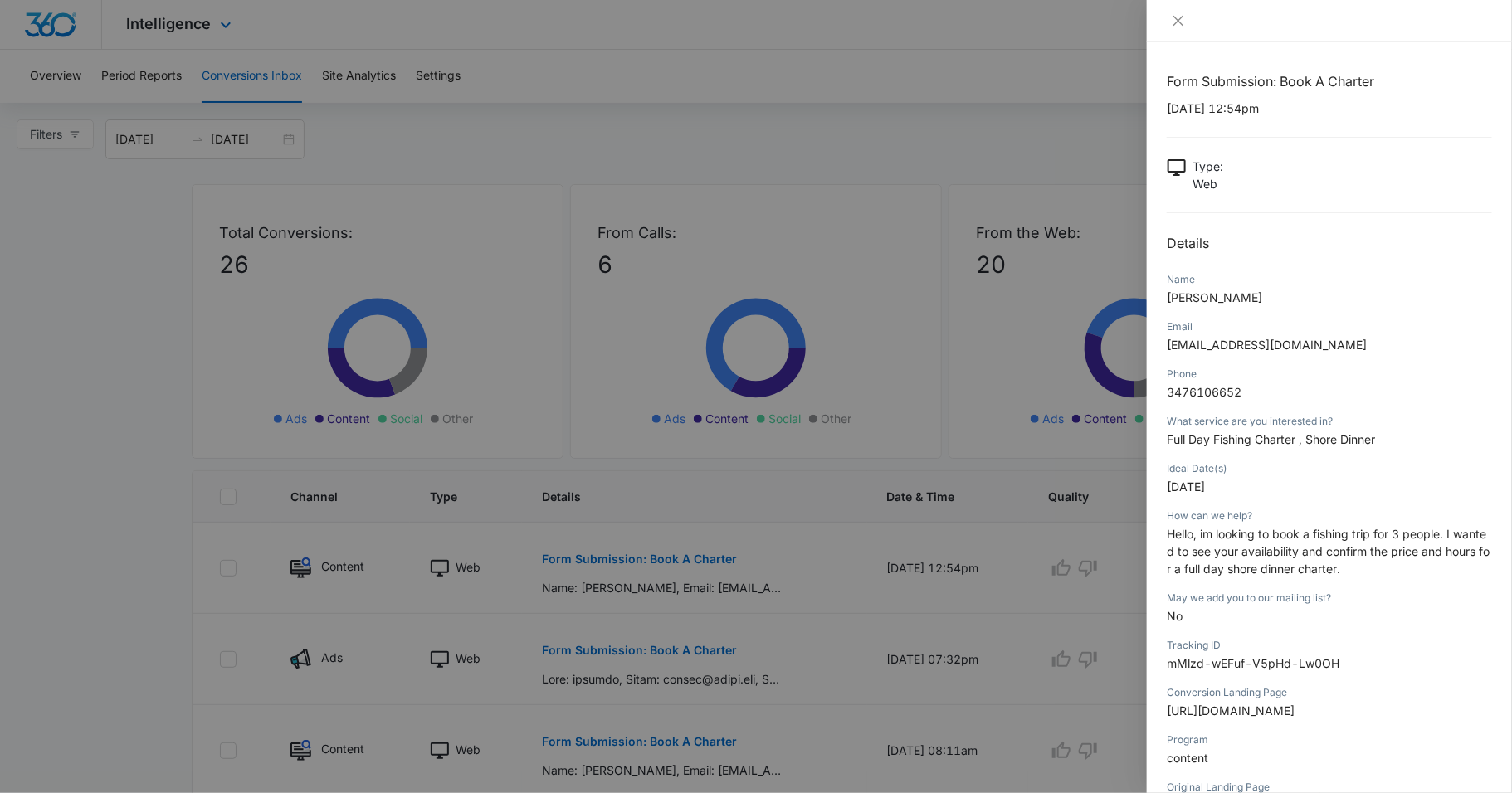
scroll to position [170, 0]
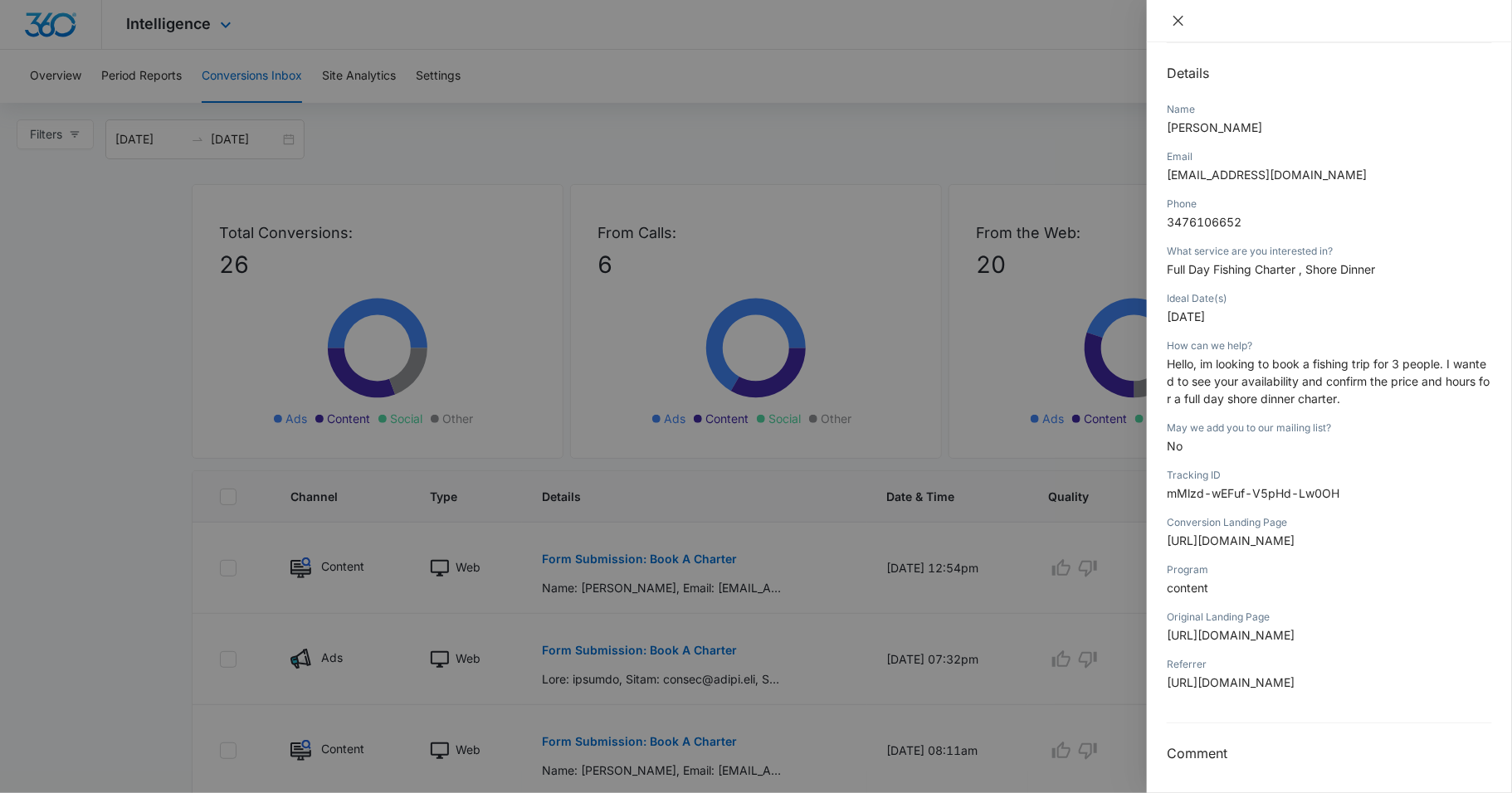
click at [1172, 27] on icon "close" at bounding box center [1178, 20] width 13 height 13
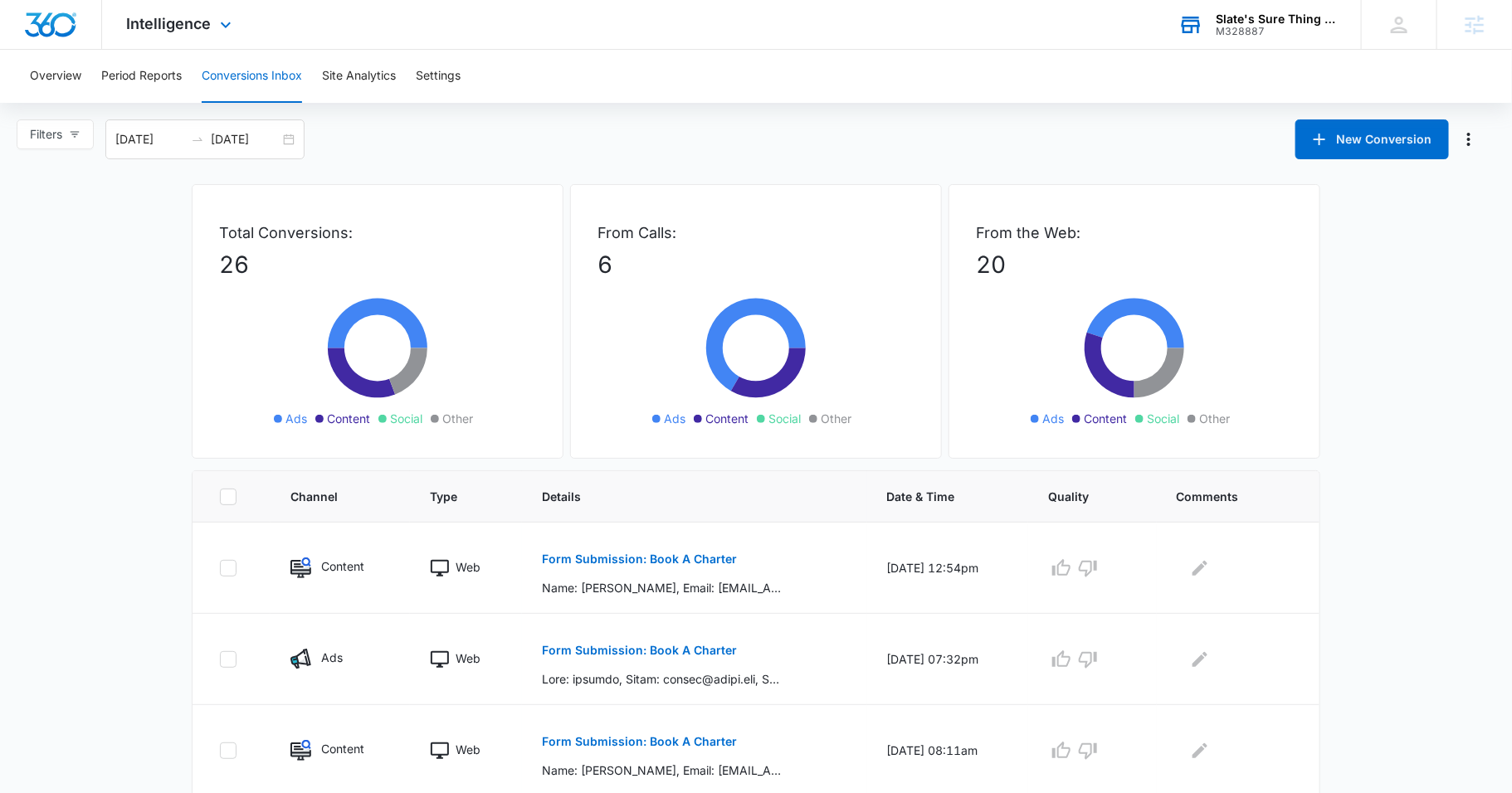
click at [1235, 39] on div "Slate's Sure Thing Charters M328887 Your Accounts View All" at bounding box center [1257, 24] width 207 height 49
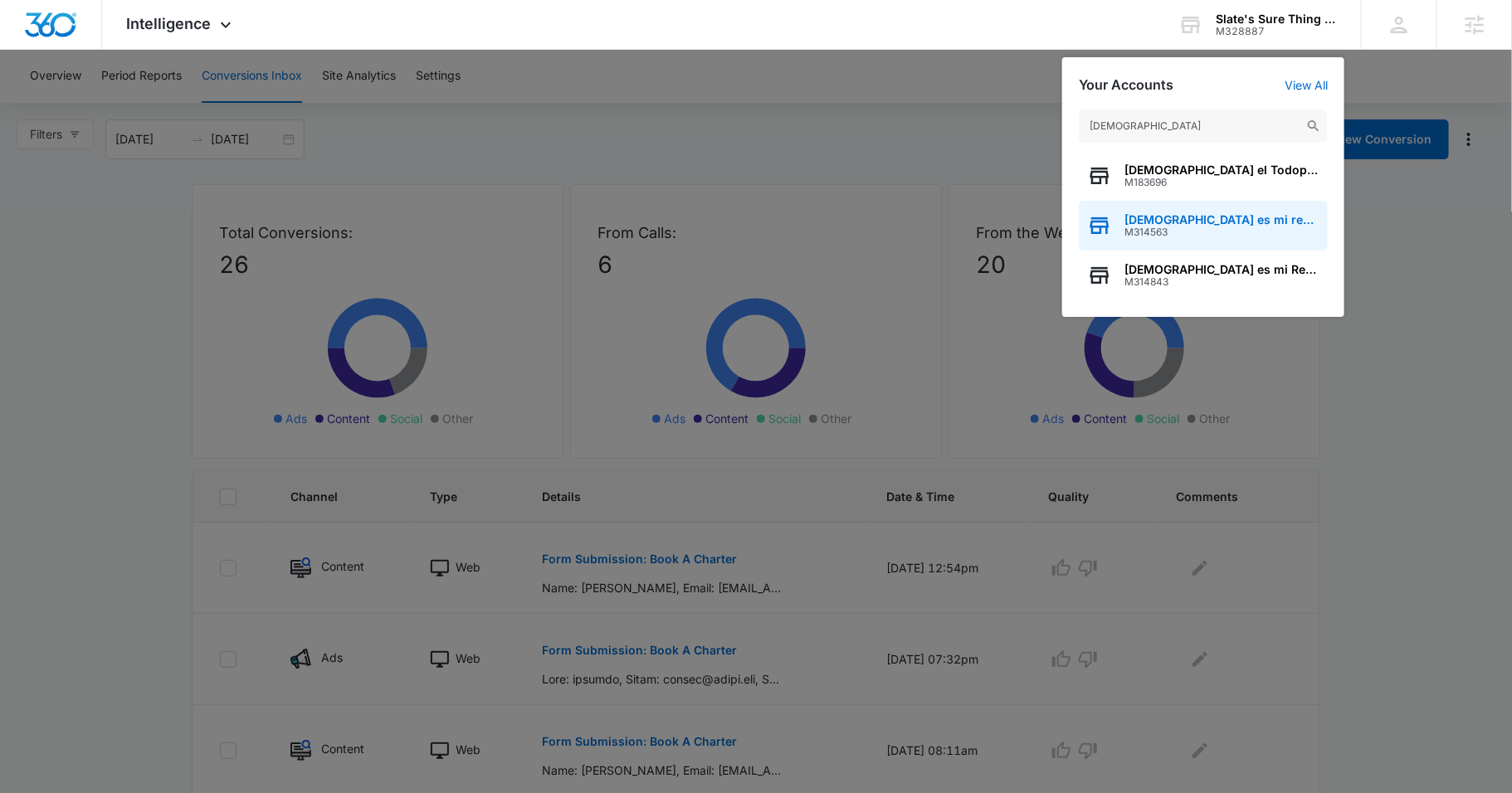
type input "[DEMOGRAPHIC_DATA]"
click at [1199, 216] on span "[DEMOGRAPHIC_DATA] es mi rey llc" at bounding box center [1222, 219] width 195 height 13
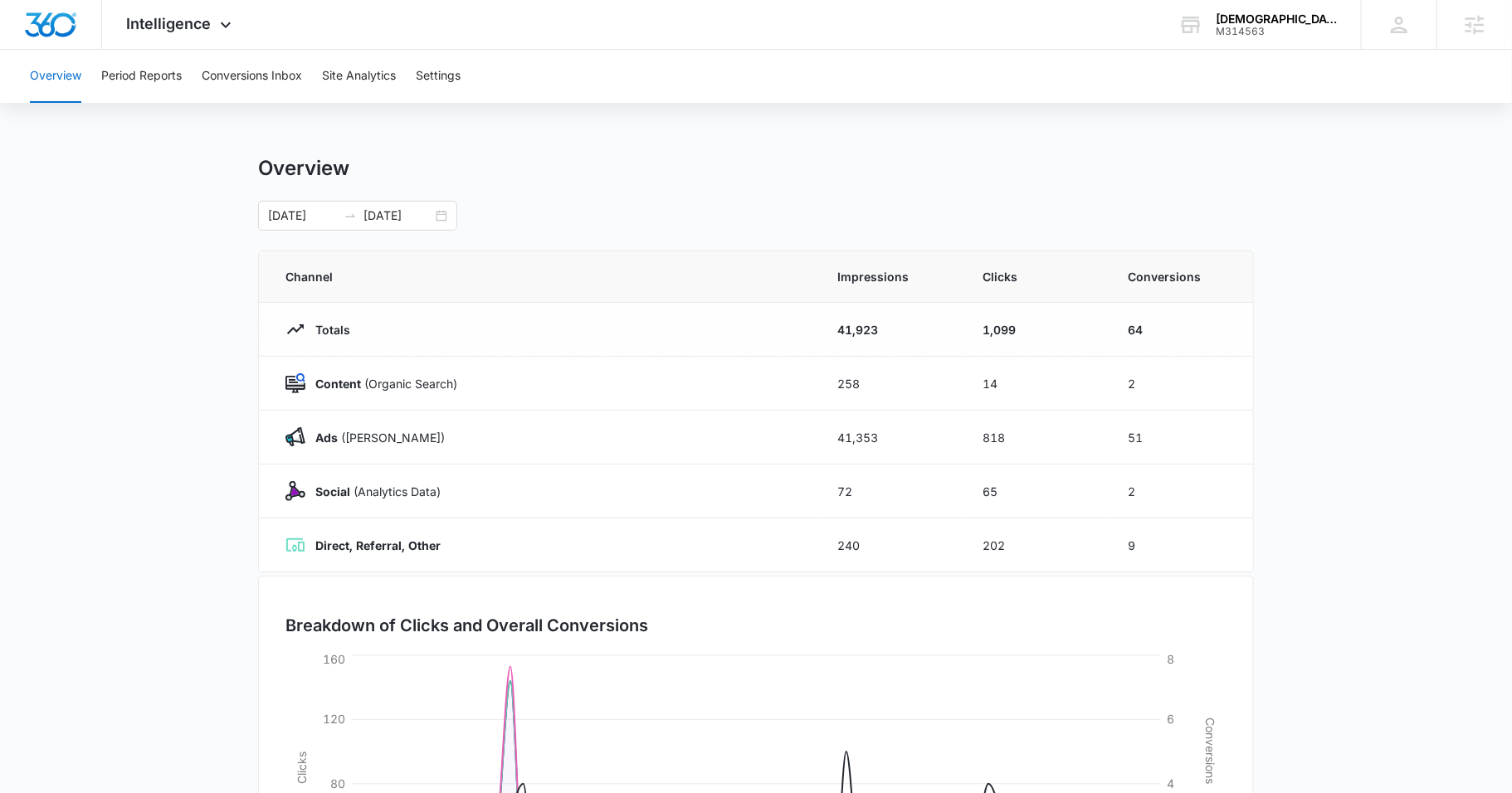
click at [220, 103] on div "Overview Period Reports Conversions Inbox Site Analytics Settings Overview 04/2…" at bounding box center [756, 538] width 1512 height 978
click at [229, 94] on button "Conversions Inbox" at bounding box center [251, 76] width 100 height 53
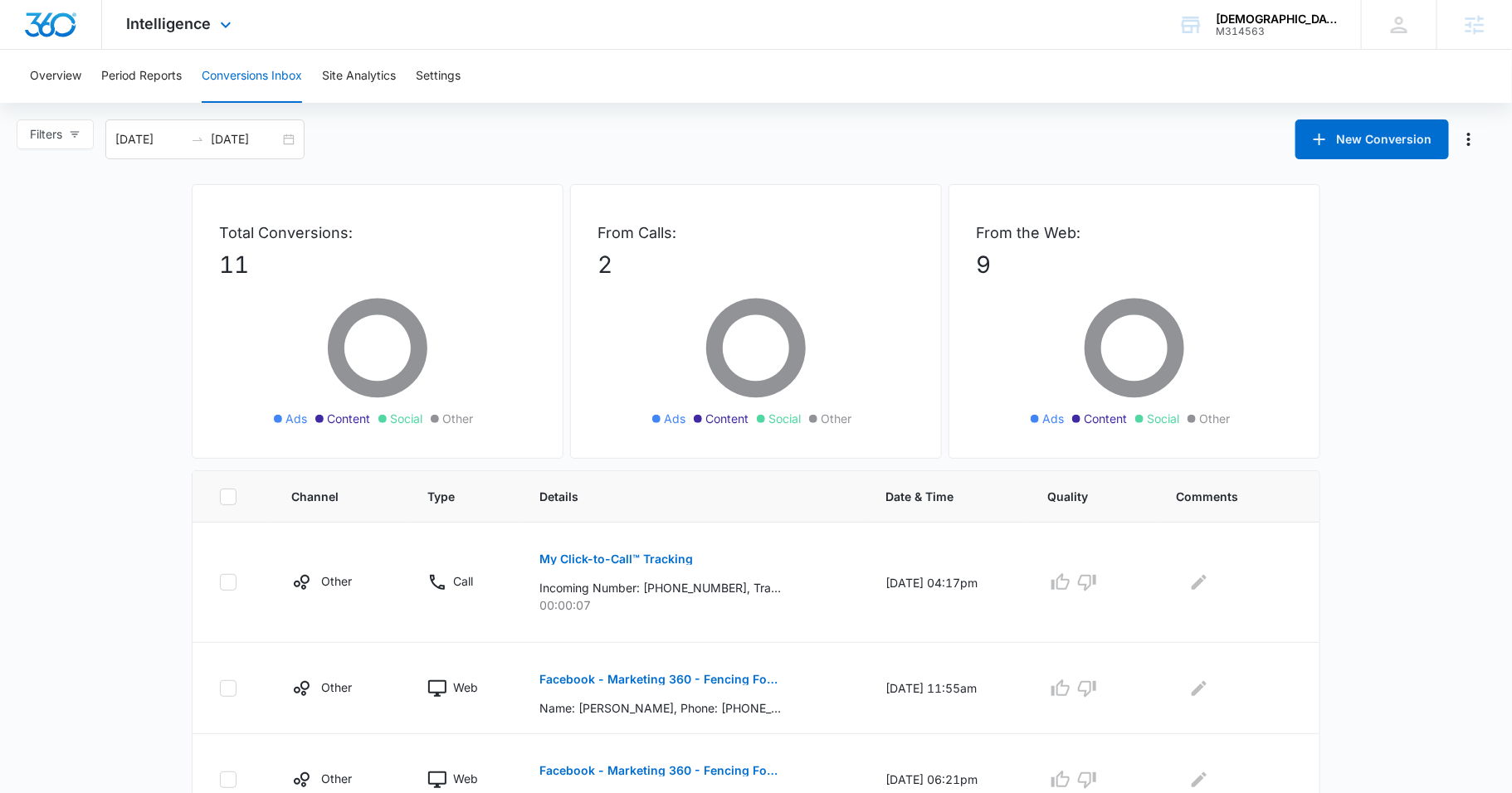
click at [185, 6] on div "Intelligence Apps Reputation Websites Forms CRM Email Social Payments POS Conte…" at bounding box center [181, 24] width 158 height 49
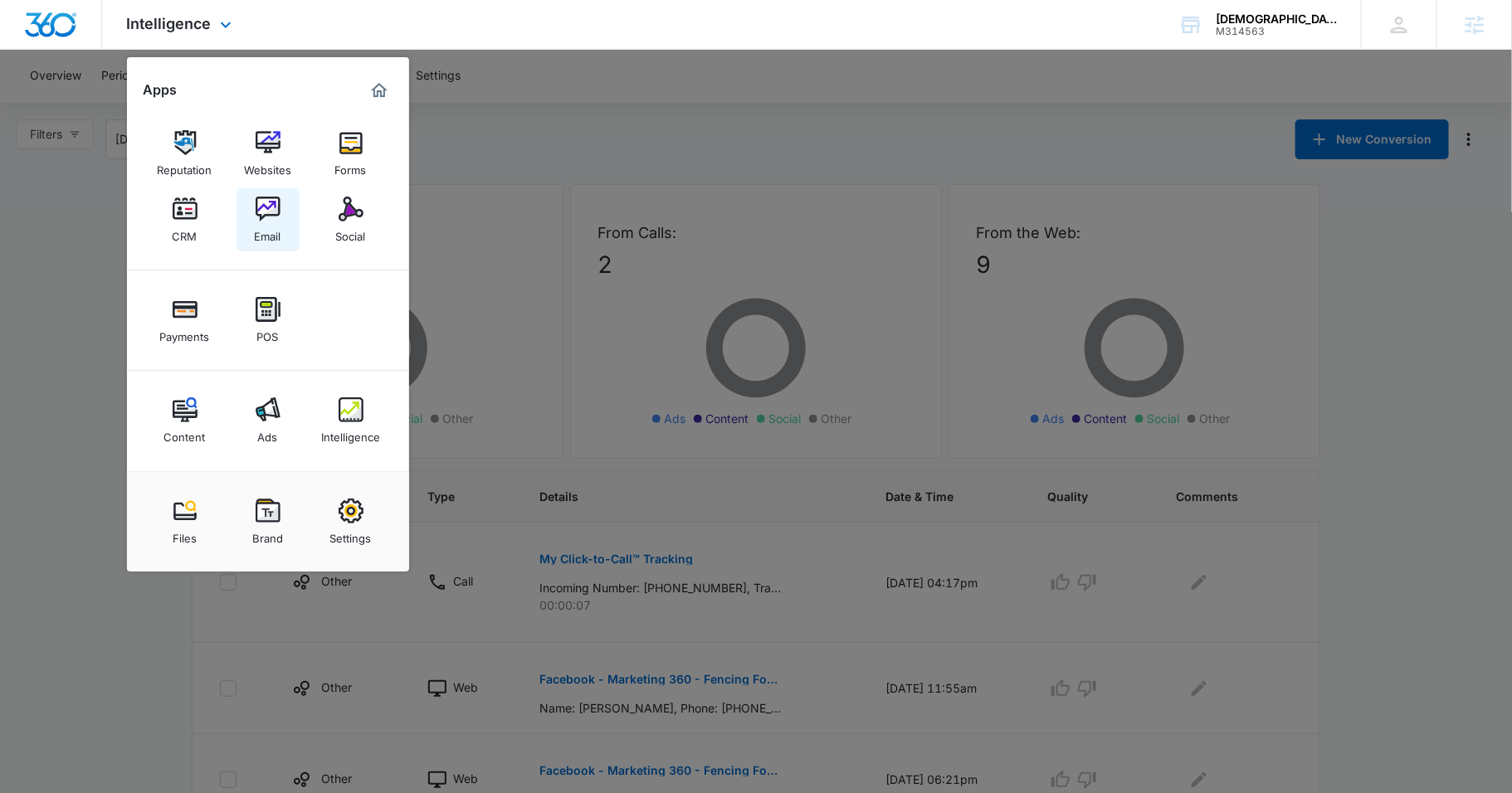
click at [269, 207] on img at bounding box center [268, 209] width 25 height 25
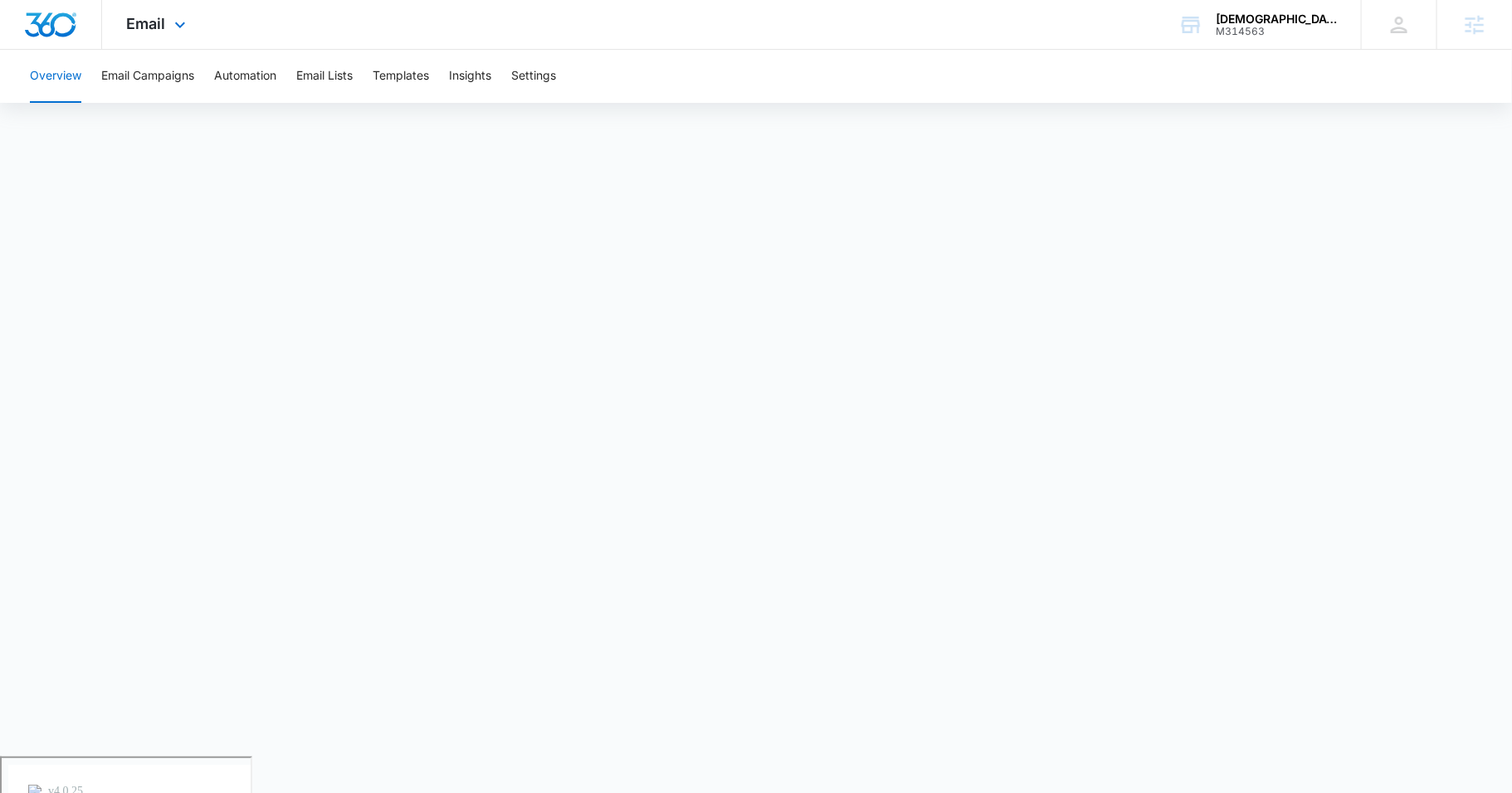
click at [200, 13] on div "Email Apps Reputation Websites Forms CRM Email Social Payments POS Content Ads …" at bounding box center [158, 24] width 113 height 49
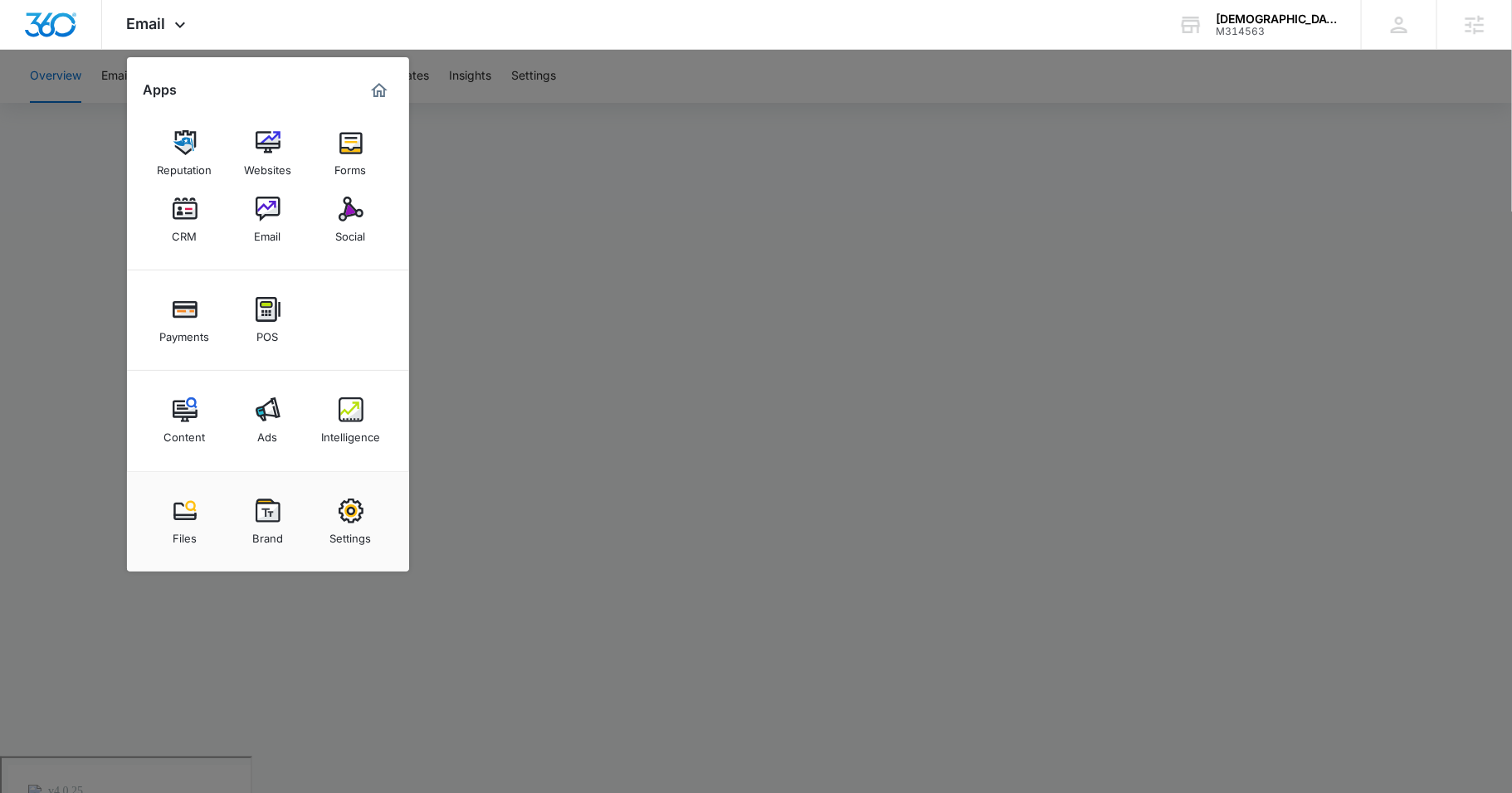
click at [1088, 200] on div at bounding box center [756, 396] width 1512 height 793
